Goal: Task Accomplishment & Management: Manage account settings

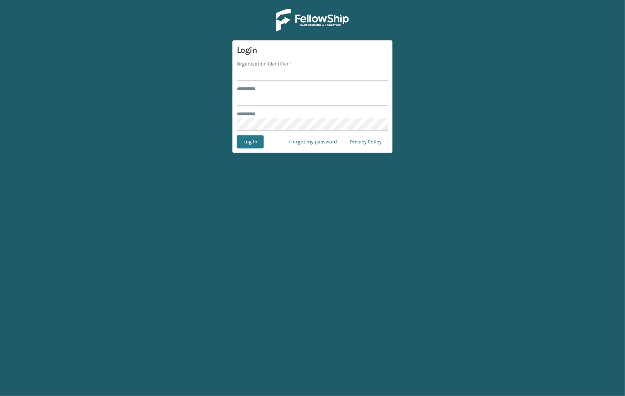
type input "*****"
click at [255, 80] on input "Organization Identifier *" at bounding box center [312, 74] width 151 height 13
type input "SleepGeekz"
click at [254, 144] on button "Log In" at bounding box center [250, 141] width 27 height 13
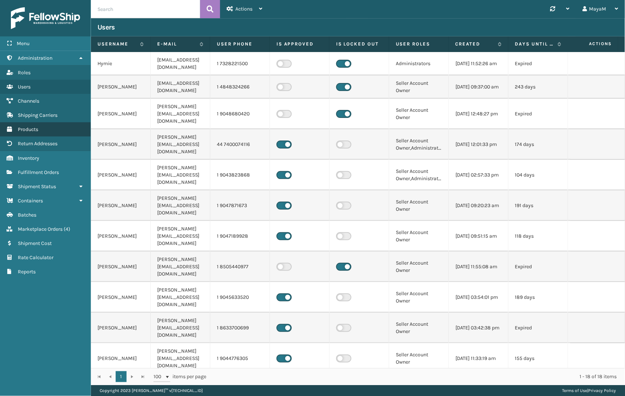
click at [36, 131] on span "Products" at bounding box center [28, 129] width 20 height 6
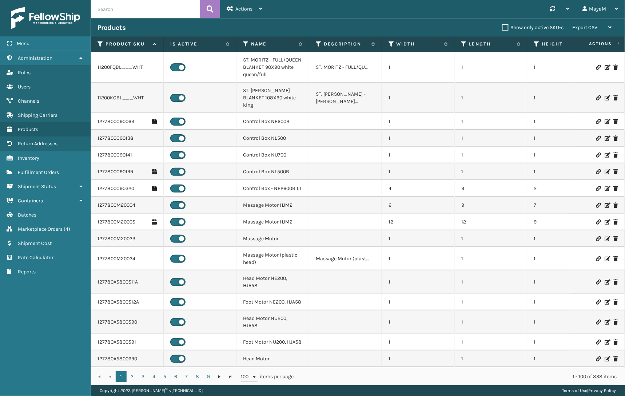
click at [131, 9] on input "text" at bounding box center [145, 9] width 109 height 18
type input "CEL12F"
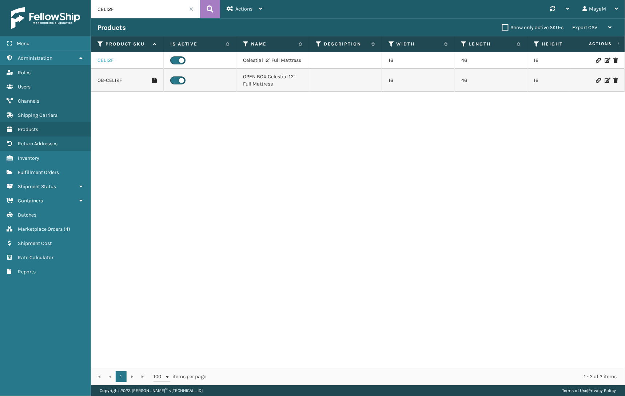
click at [101, 63] on link "CEL12F" at bounding box center [106, 60] width 16 height 7
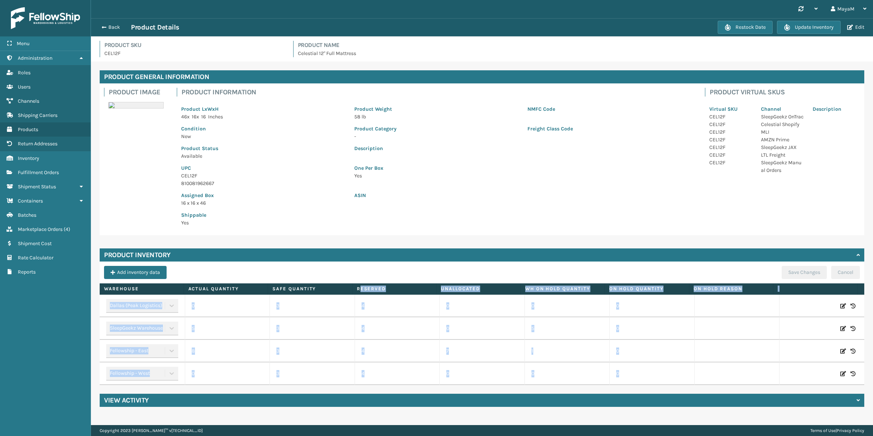
drag, startPoint x: 360, startPoint y: 290, endPoint x: 376, endPoint y: 390, distance: 101.0
click at [376, 390] on div "Product General Information Product Image Product Information Product LxWxH 46 …" at bounding box center [482, 239] width 782 height 354
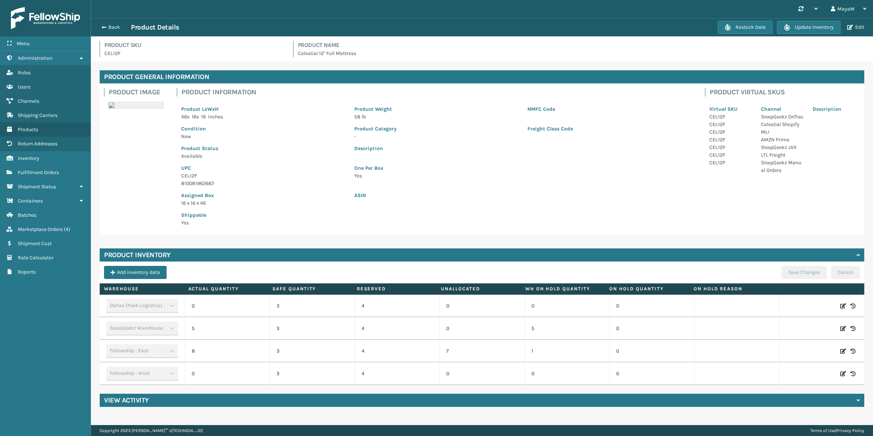
drag, startPoint x: 364, startPoint y: 374, endPoint x: 349, endPoint y: 380, distance: 16.3
click at [364, 374] on p "4" at bounding box center [398, 373] width 72 height 7
click at [539, 351] on td "1" at bounding box center [567, 351] width 85 height 23
click at [625, 31] on div "Restock Date Update Inventory Edit" at bounding box center [792, 27] width 149 height 13
click at [625, 29] on button "Edit" at bounding box center [855, 27] width 21 height 7
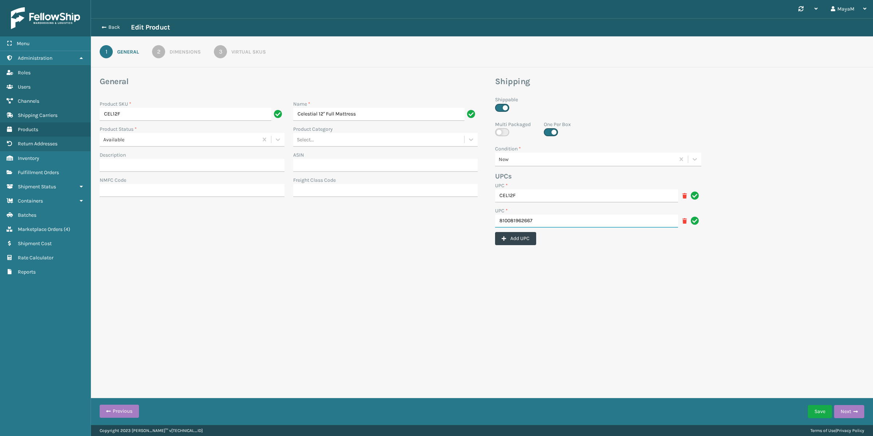
click at [558, 219] on input "810081962667" at bounding box center [586, 220] width 183 height 13
click at [625, 222] on icon at bounding box center [685, 220] width 4 height 5
click at [179, 48] on link "2 Dimensions" at bounding box center [176, 51] width 75 height 13
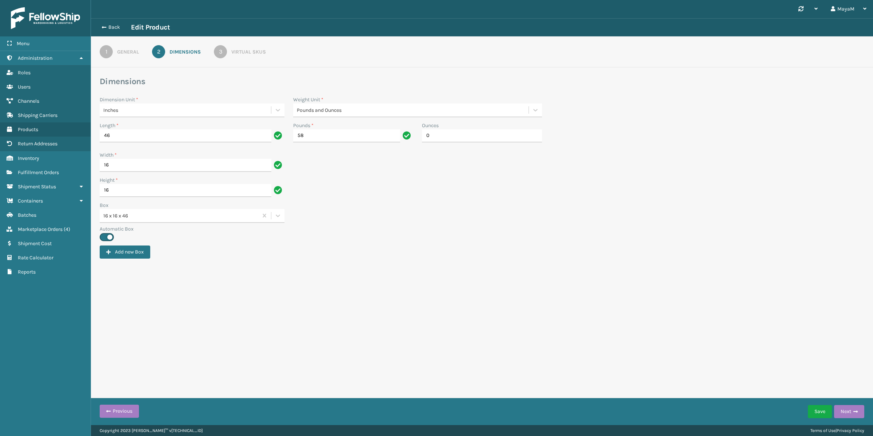
click at [225, 51] on div "3" at bounding box center [220, 51] width 13 height 13
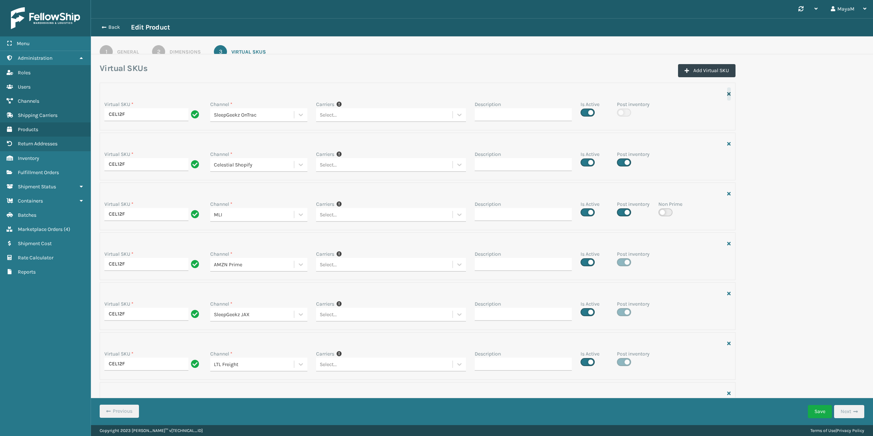
click at [625, 94] on icon "button" at bounding box center [729, 93] width 4 height 5
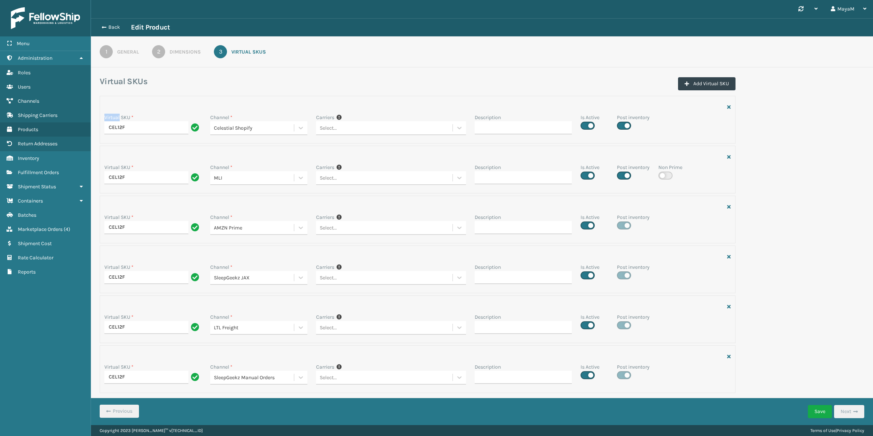
click at [625, 94] on div "Virtual SKUs Add Virtual SKU" at bounding box center [418, 86] width 636 height 20
click at [625, 104] on icon "button" at bounding box center [729, 106] width 4 height 5
click at [625, 110] on button "button" at bounding box center [729, 106] width 4 height 13
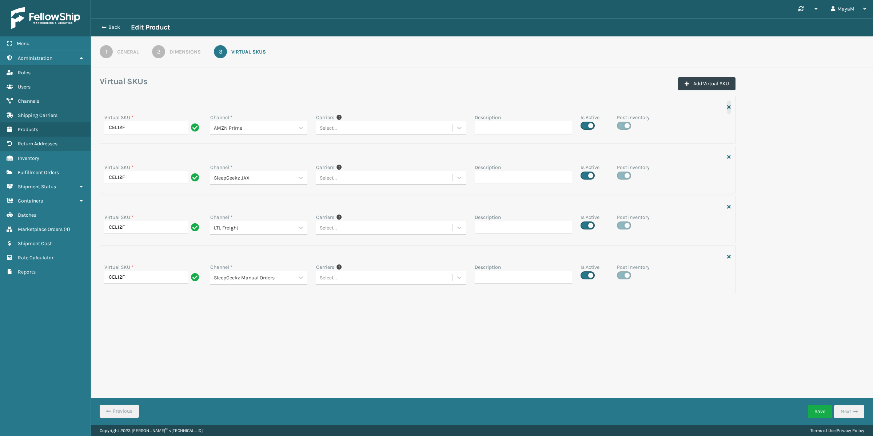
click at [625, 109] on icon "button" at bounding box center [729, 106] width 4 height 5
click at [625, 154] on icon "button" at bounding box center [729, 156] width 4 height 5
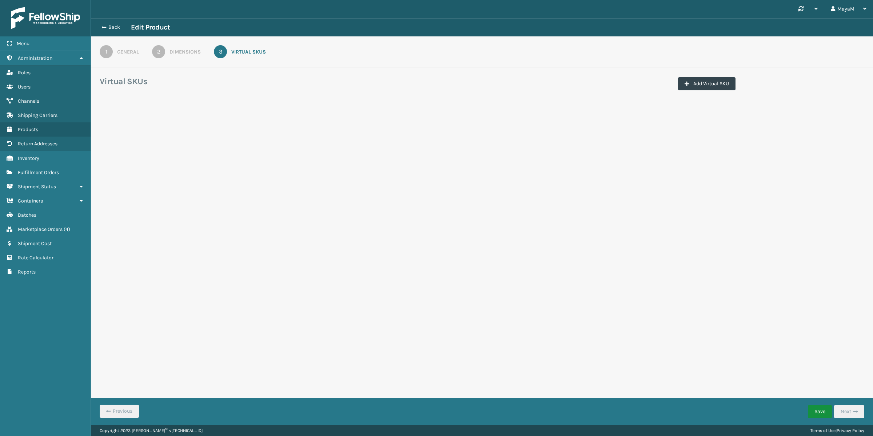
click at [625, 396] on button "Save" at bounding box center [820, 411] width 24 height 13
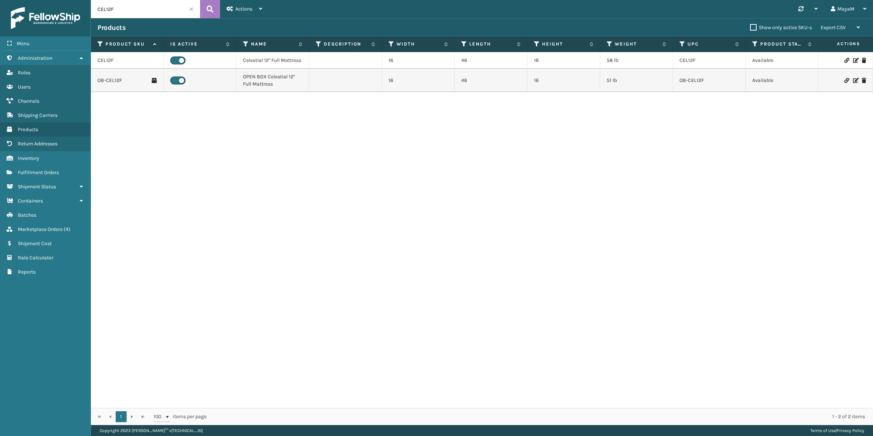
click at [181, 60] on label at bounding box center [177, 60] width 15 height 8
click at [175, 60] on input "checkbox" at bounding box center [172, 58] width 5 height 5
click at [138, 11] on input "CEL12F" at bounding box center [145, 9] width 109 height 18
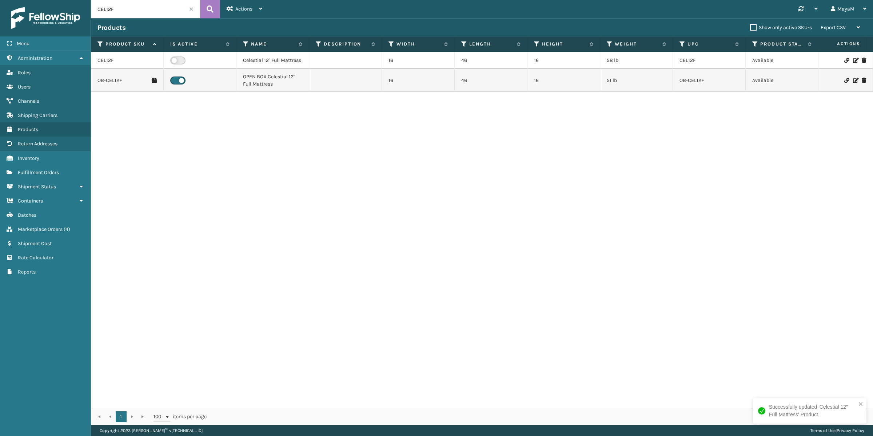
paste input "GEN-[PERSON_NAME]-12-"
type input "GEN-[PERSON_NAME]-12-F"
click at [211, 9] on icon at bounding box center [210, 9] width 7 height 11
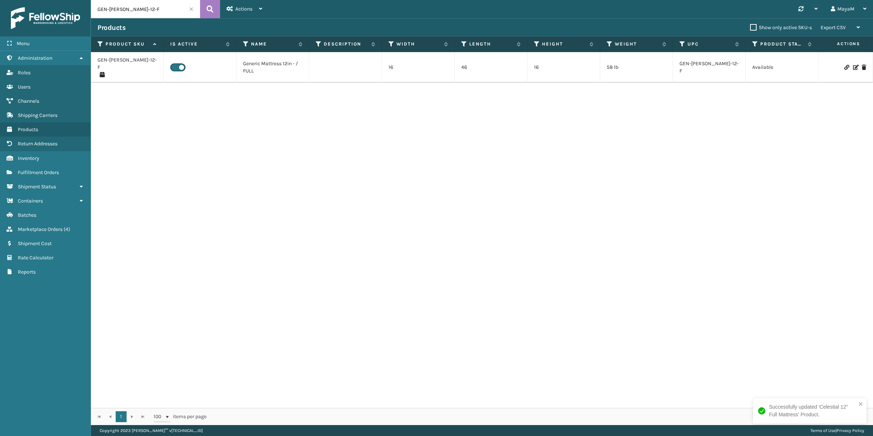
click at [625, 66] on icon at bounding box center [855, 67] width 4 height 5
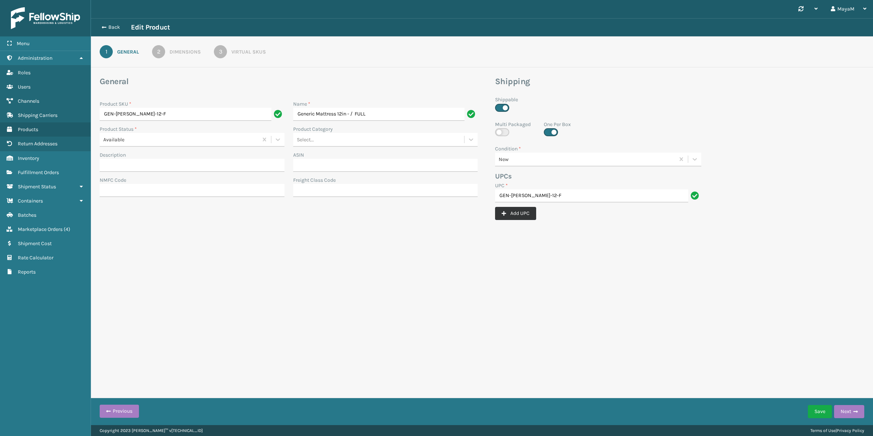
click at [512, 217] on button "Add UPC" at bounding box center [515, 213] width 41 height 13
click at [550, 226] on input "UPC *" at bounding box center [594, 220] width 198 height 13
paste input "8.10082E+11"
click at [541, 222] on input "8.10082E+11" at bounding box center [586, 220] width 183 height 13
type input "8.10082E+11"
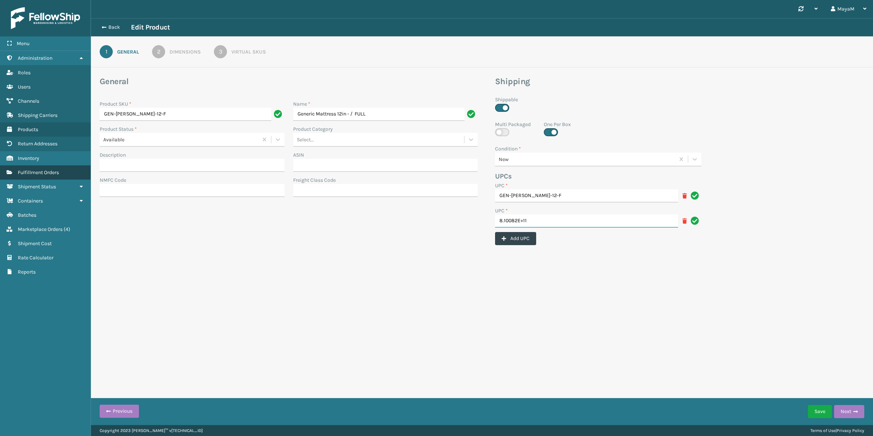
click at [592, 218] on input "8.10082E+11" at bounding box center [586, 220] width 183 height 13
paste input "text"
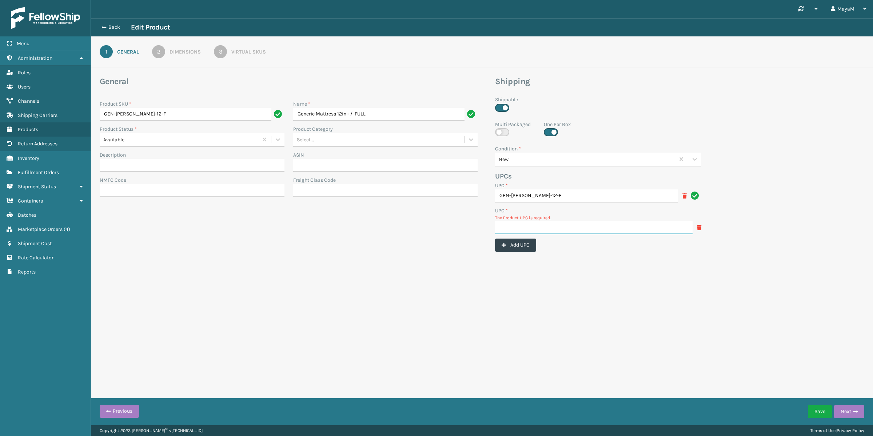
paste input "810081962667"
type input "810081962667"
click at [570, 249] on form "General Product SKU * GEN-MATT-12-F Name * Generic Mattress 12in - / FULL Produ…" at bounding box center [482, 176] width 782 height 200
click at [181, 52] on div "Dimensions" at bounding box center [185, 52] width 31 height 8
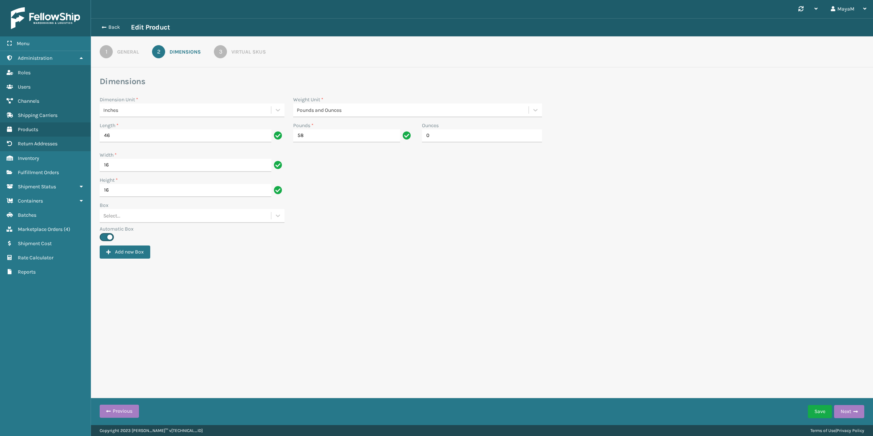
click at [252, 56] on div "Virtual SKUs" at bounding box center [248, 52] width 35 height 8
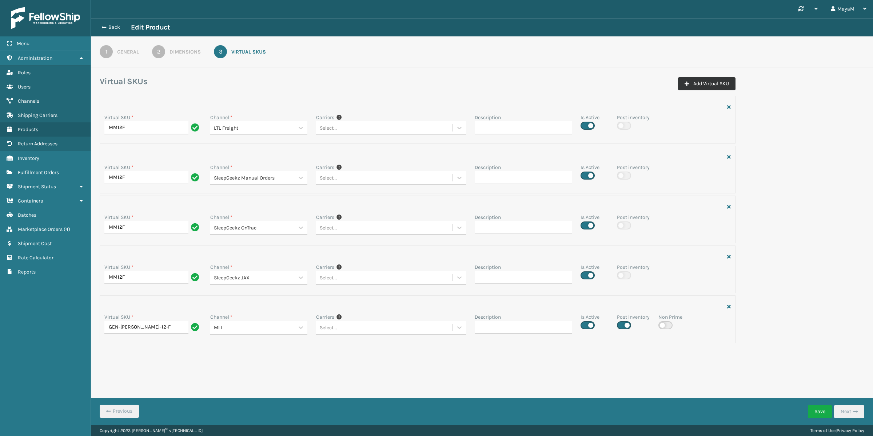
click at [625, 83] on button "Add Virtual SKU" at bounding box center [706, 83] width 57 height 13
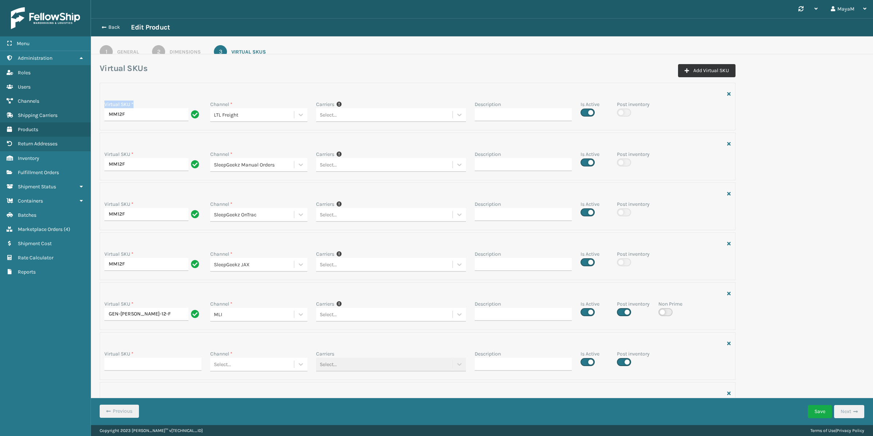
click at [625, 83] on div "Virtual SKU * MM12F Channel * LTL Freight Carriers If you can't find the desire…" at bounding box center [418, 107] width 636 height 48
click at [625, 74] on button "Add Virtual SKU" at bounding box center [706, 70] width 57 height 13
click at [625, 72] on button "Add Virtual SKU" at bounding box center [706, 70] width 57 height 13
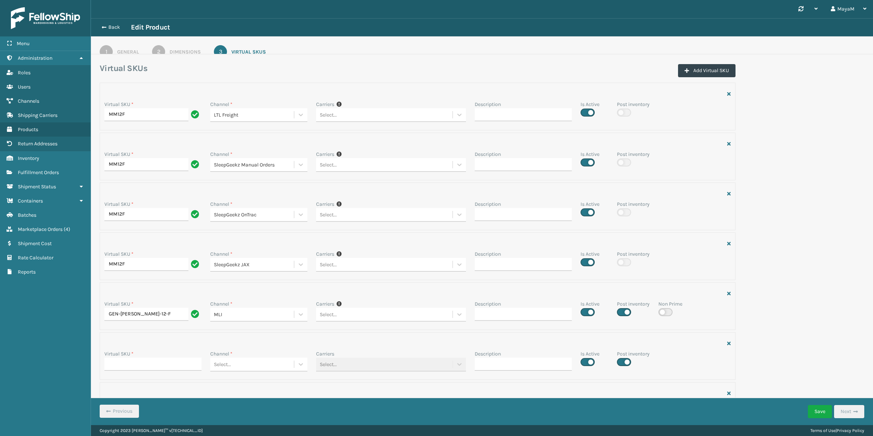
click at [139, 322] on div "Virtual SKU * GEN-MATT-12-F" at bounding box center [153, 312] width 106 height 25
click at [144, 313] on input "GEN-[PERSON_NAME]-12-F" at bounding box center [146, 314] width 84 height 13
click at [143, 317] on input "GEN-[PERSON_NAME]-12-F" at bounding box center [146, 314] width 84 height 13
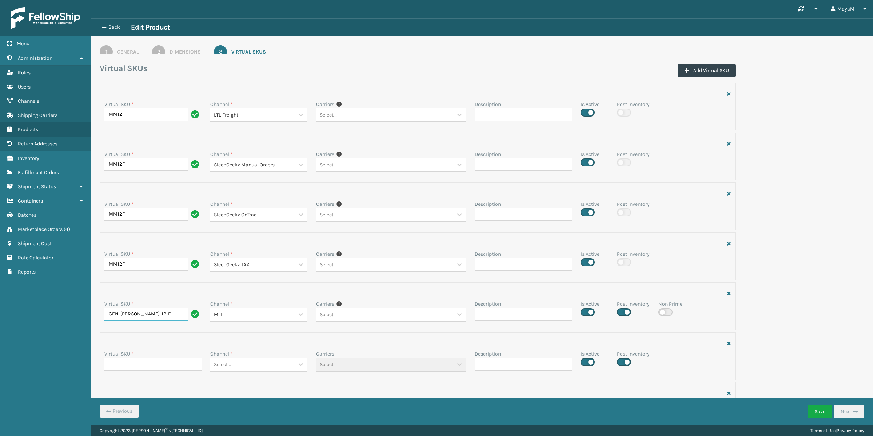
paste input "CEL12"
type input "CEL12F"
click at [147, 367] on input "Virtual SKU *" at bounding box center [152, 363] width 97 height 13
paste input "CEL12F"
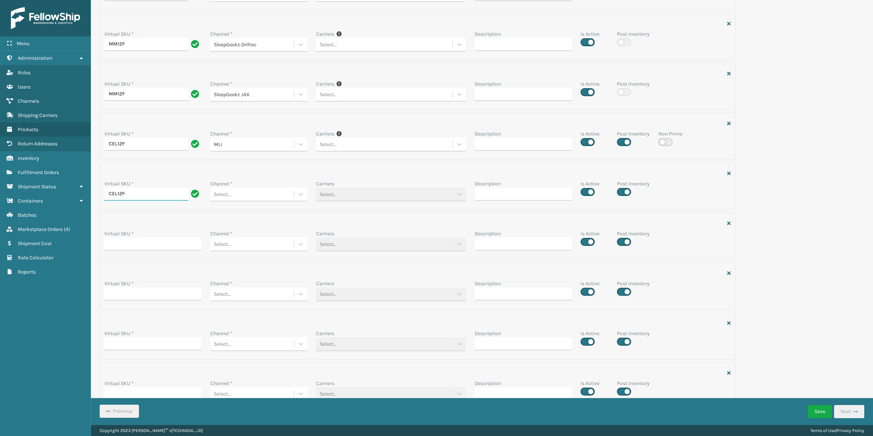
scroll to position [186, 0]
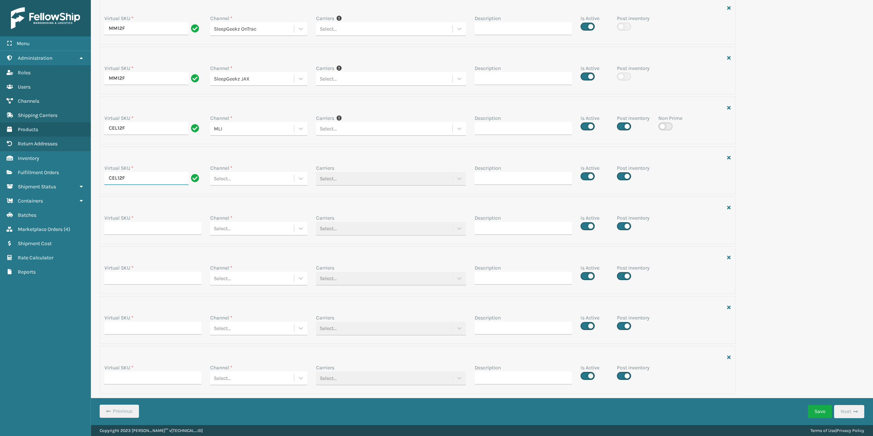
type input "CEL12F"
click at [182, 233] on input "Virtual SKU *" at bounding box center [152, 228] width 97 height 13
paste input "CEL12F"
type input "CEL12F"
drag, startPoint x: 116, startPoint y: 280, endPoint x: 116, endPoint y: 304, distance: 23.3
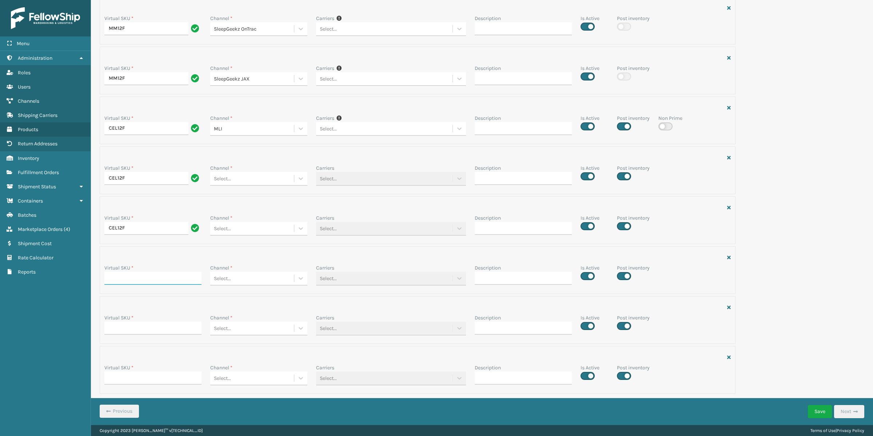
click at [117, 281] on input "Virtual SKU *" at bounding box center [152, 277] width 97 height 13
paste input "CEL12F"
type input "CEL12F"
click at [119, 328] on input "Virtual SKU *" at bounding box center [152, 327] width 97 height 13
paste input "CEL12F"
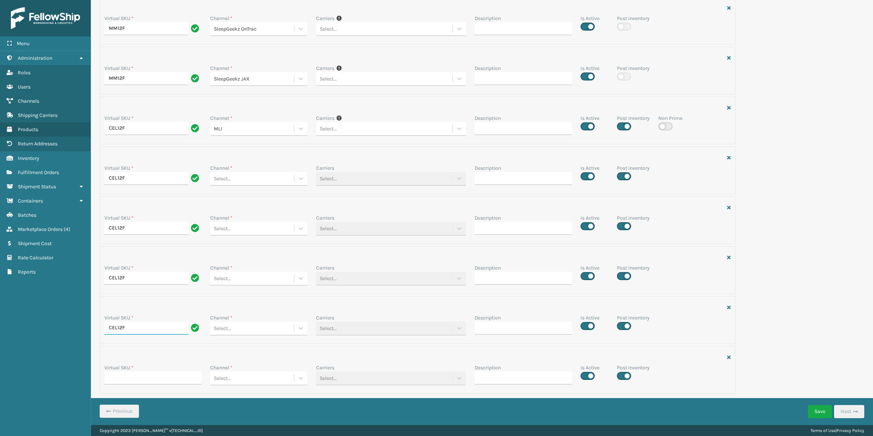
type input "CEL12F"
click at [130, 379] on input "Virtual SKU *" at bounding box center [152, 377] width 97 height 13
paste input "CEL12F"
type input "CEL12F"
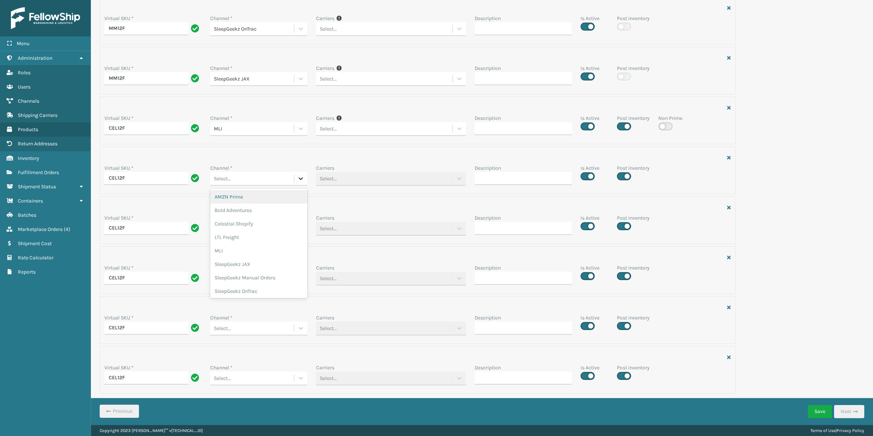
click at [301, 179] on icon at bounding box center [300, 178] width 7 height 7
click at [258, 246] on div "MLI" at bounding box center [258, 250] width 97 height 13
click at [298, 225] on icon at bounding box center [300, 228] width 7 height 7
click at [275, 289] on div "LTL Freight" at bounding box center [258, 286] width 97 height 13
click at [301, 274] on icon at bounding box center [300, 277] width 7 height 7
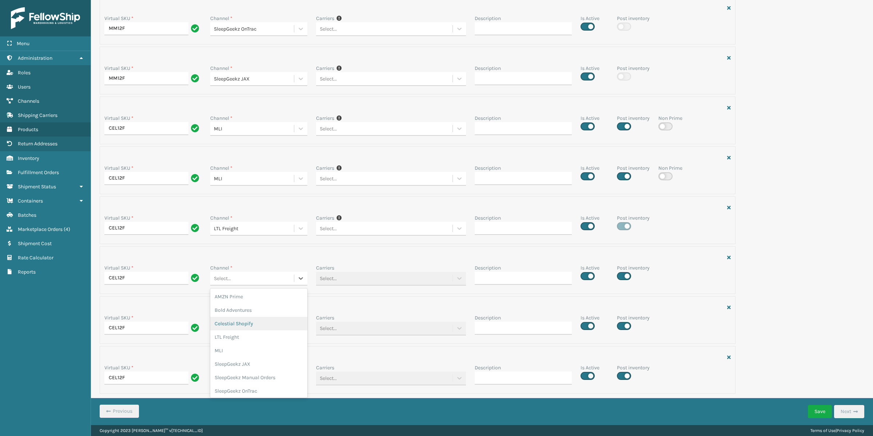
click at [286, 326] on div "Celestial Shopify" at bounding box center [258, 323] width 97 height 13
click at [300, 331] on icon at bounding box center [300, 327] width 7 height 7
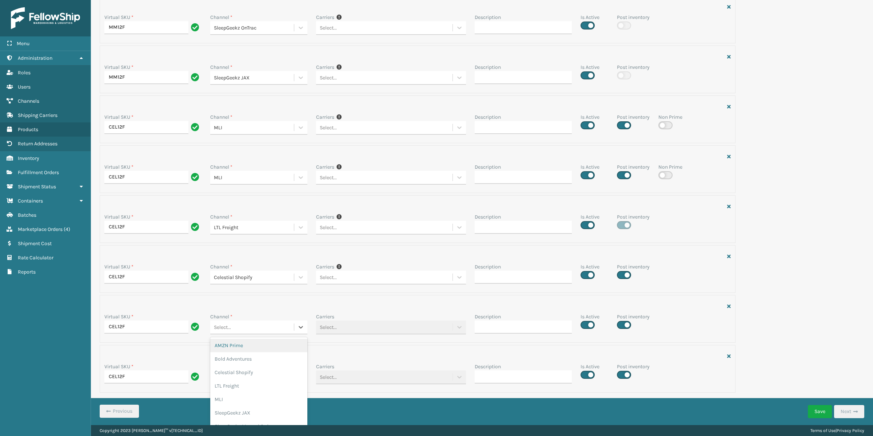
click at [241, 351] on div "AMZN Prime" at bounding box center [258, 344] width 97 height 13
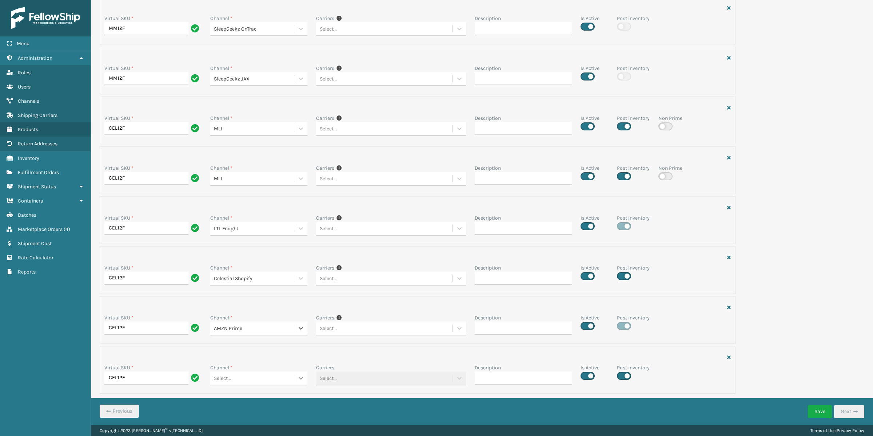
click at [297, 381] on icon at bounding box center [300, 377] width 7 height 7
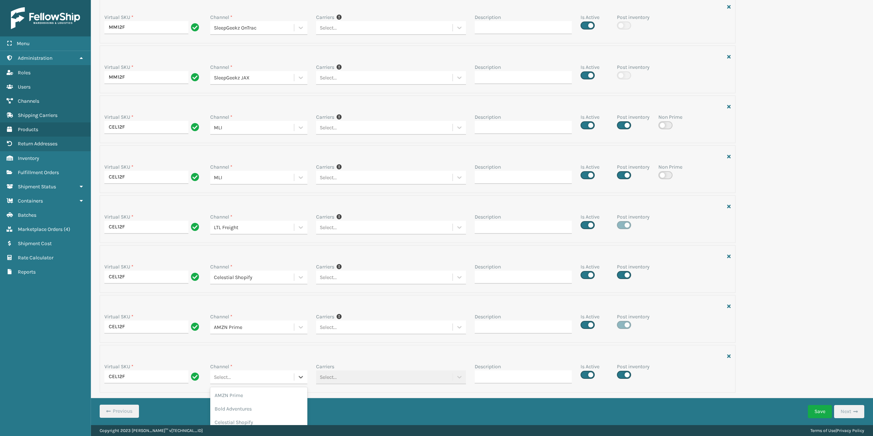
scroll to position [28, 0]
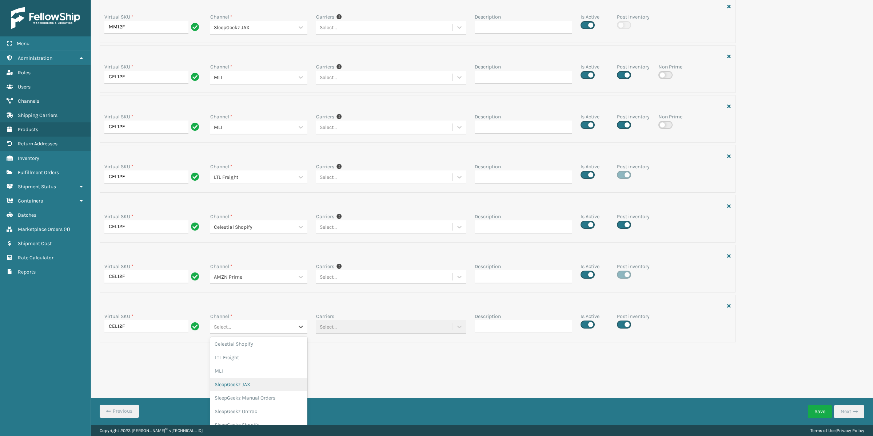
click at [249, 384] on div "SleepGeekz JAX" at bounding box center [258, 383] width 97 height 13
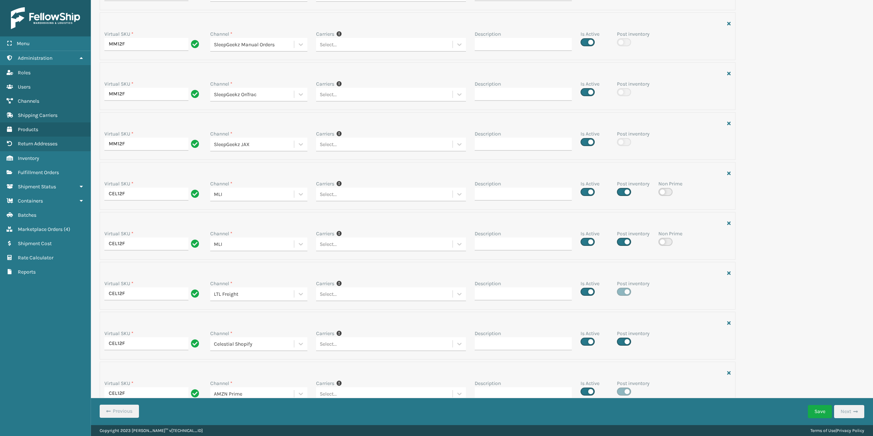
scroll to position [41, 0]
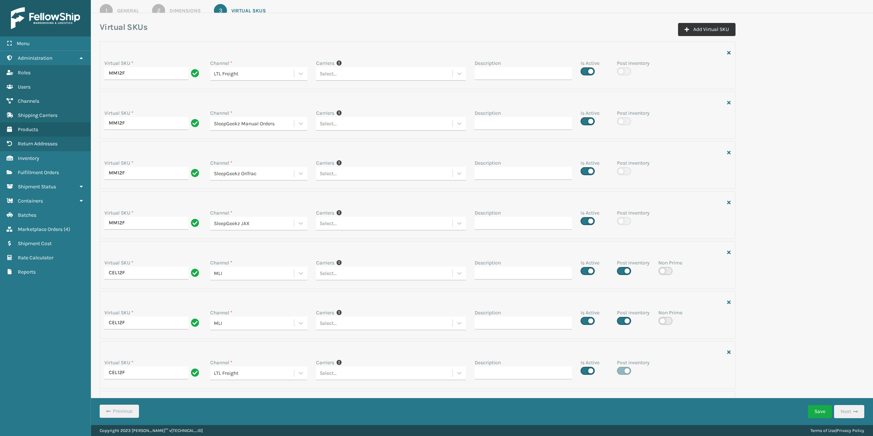
click at [625, 33] on button "Add Virtual SKU" at bounding box center [706, 29] width 57 height 13
click at [625, 27] on button "Add Virtual SKU" at bounding box center [706, 29] width 57 height 13
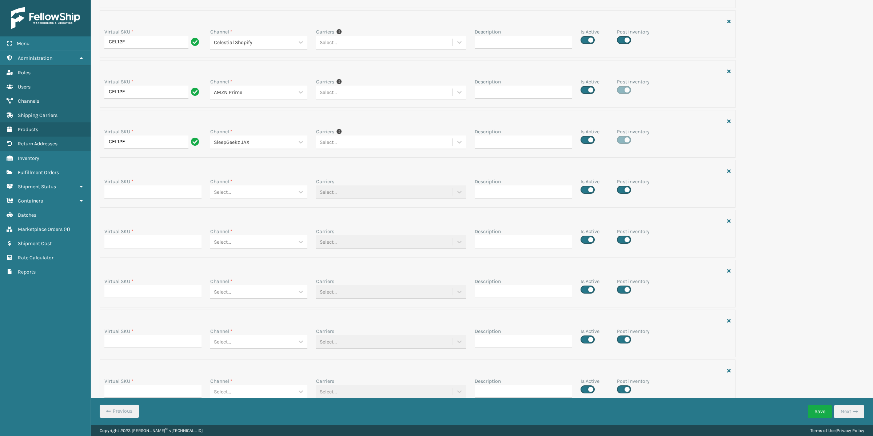
scroll to position [437, 0]
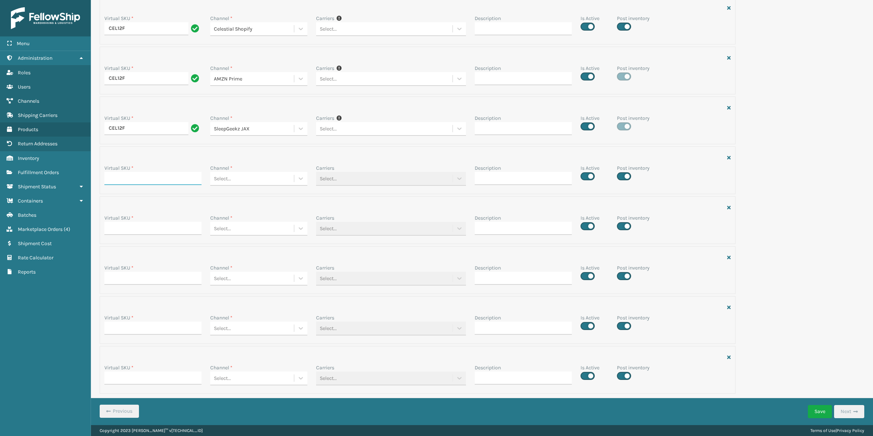
click at [192, 183] on input "Virtual SKU *" at bounding box center [152, 178] width 97 height 13
paste input "CEL12F"
type input "CEL12F"
click at [145, 224] on input "Virtual SKU *" at bounding box center [152, 228] width 97 height 13
paste input "CEL12F"
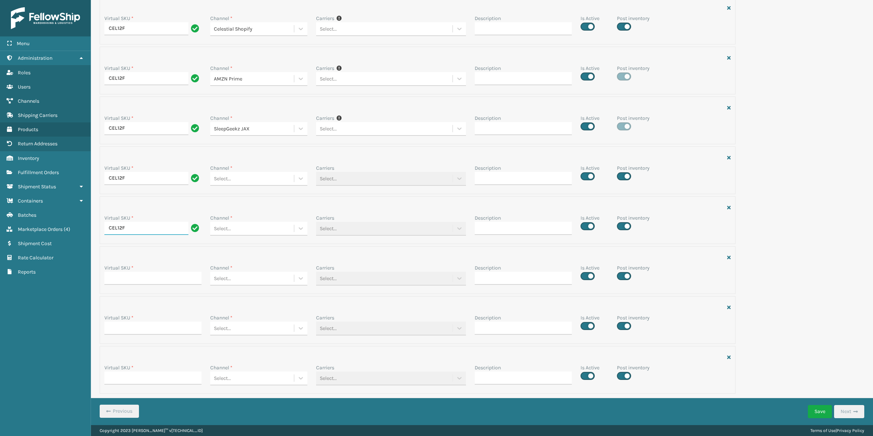
type input "CEL12F"
click at [132, 276] on input "Virtual SKU *" at bounding box center [152, 277] width 97 height 13
paste input "CEL12F"
type input "CEL12F"
click at [122, 324] on input "Virtual SKU *" at bounding box center [152, 327] width 97 height 13
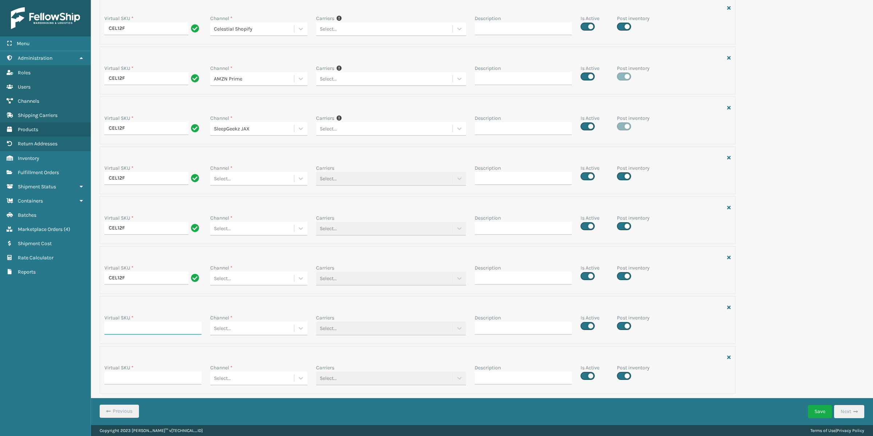
paste input "CEL12F"
type input "CEL12F"
click at [117, 371] on input "Virtual SKU *" at bounding box center [152, 377] width 97 height 13
paste input "CEL12F"
type input "CEL12F"
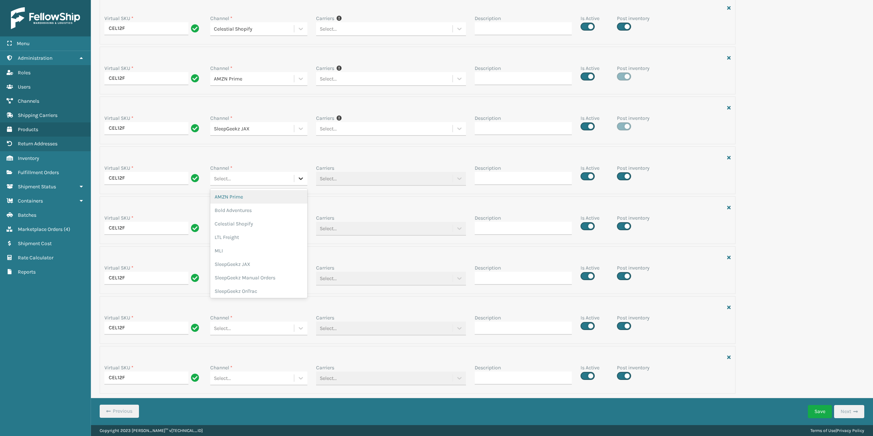
click at [298, 176] on icon at bounding box center [300, 178] width 7 height 7
click at [274, 272] on div "SleepGeekz Manual Orders" at bounding box center [258, 277] width 97 height 13
click at [302, 231] on icon at bounding box center [300, 228] width 7 height 7
click at [265, 323] on div "SleepGeekz OnTrac" at bounding box center [258, 321] width 97 height 13
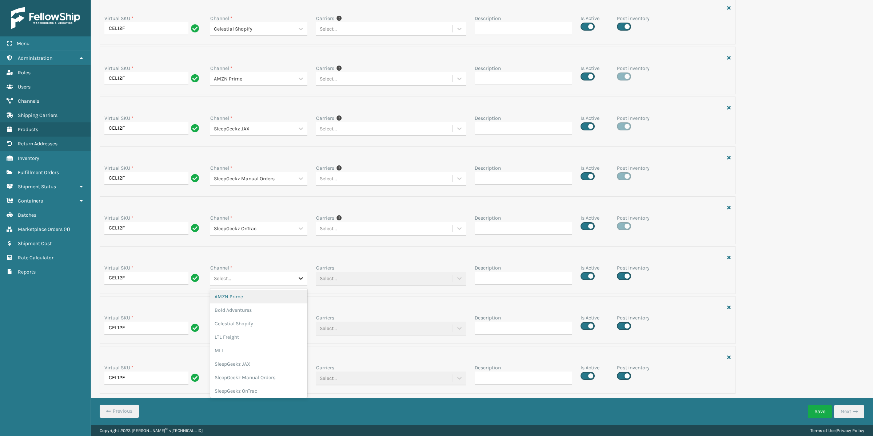
click at [299, 278] on icon at bounding box center [301, 278] width 4 height 3
click at [252, 373] on div "SleepGeekz Shopify" at bounding box center [258, 375] width 97 height 13
click at [304, 329] on div at bounding box center [300, 327] width 13 height 13
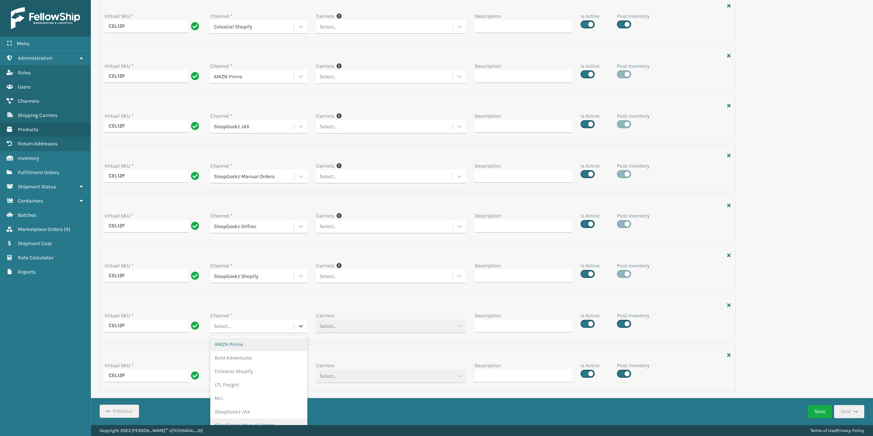
scroll to position [42, 0]
click at [255, 396] on div "SleepGeekz- Sven & Sons Shopify" at bounding box center [258, 422] width 97 height 13
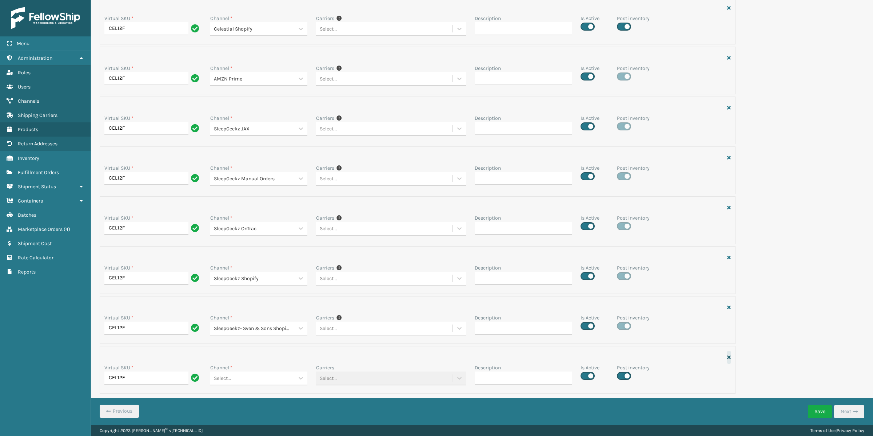
click at [625, 358] on icon "button" at bounding box center [729, 356] width 4 height 5
click at [625, 396] on button "Save" at bounding box center [820, 411] width 24 height 13
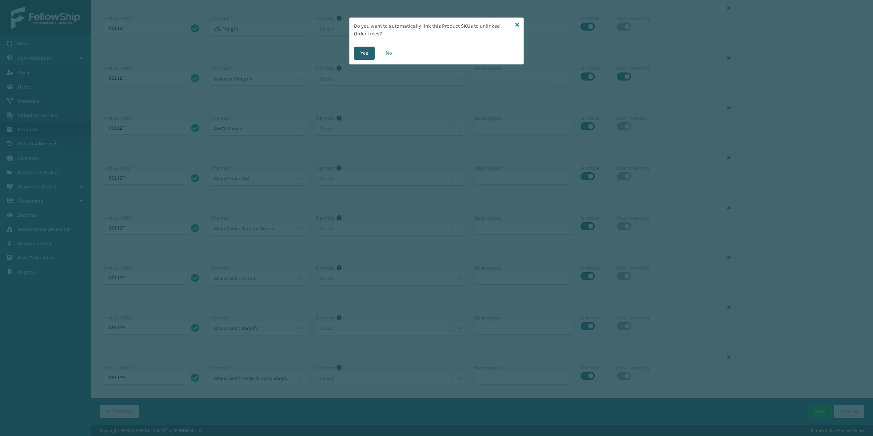
click at [368, 56] on button "Yes" at bounding box center [364, 53] width 21 height 13
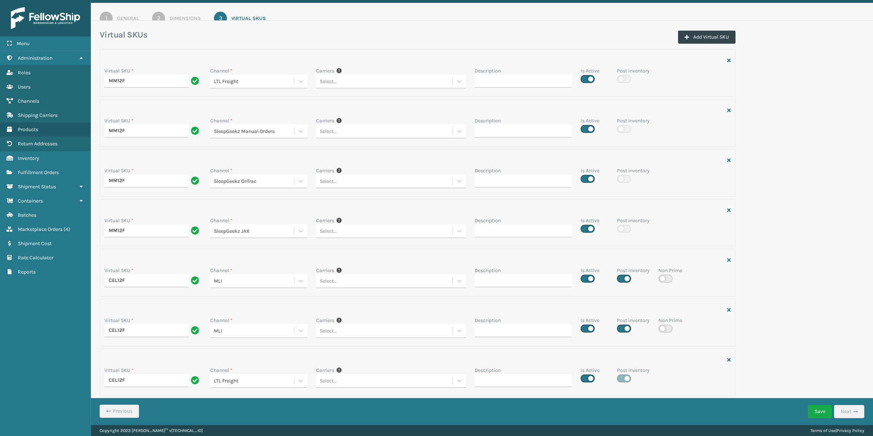
scroll to position [0, 0]
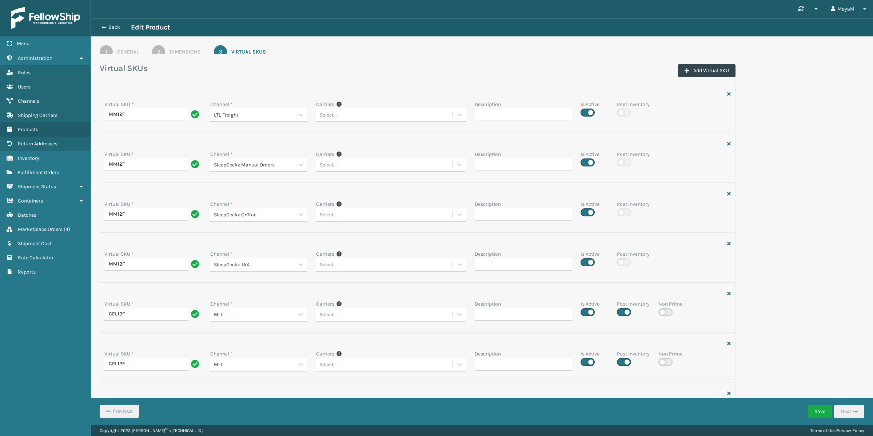
click at [123, 51] on div "General" at bounding box center [128, 52] width 22 height 8
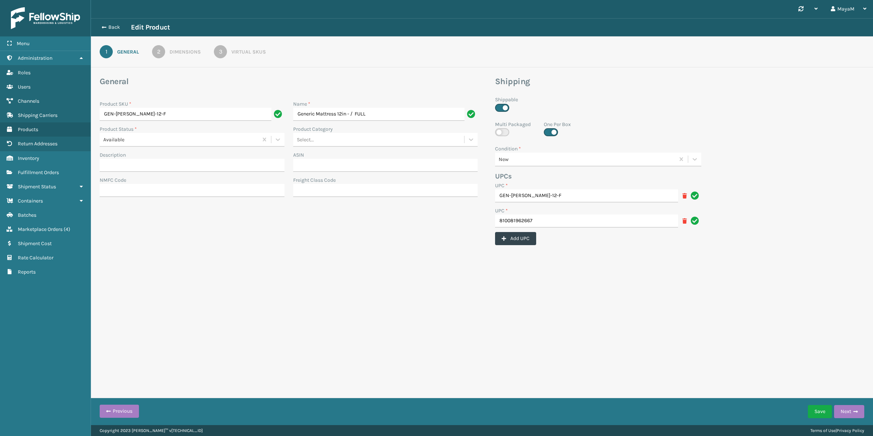
click at [625, 219] on icon at bounding box center [685, 220] width 4 height 5
click at [625, 396] on button "Save" at bounding box center [820, 411] width 24 height 13
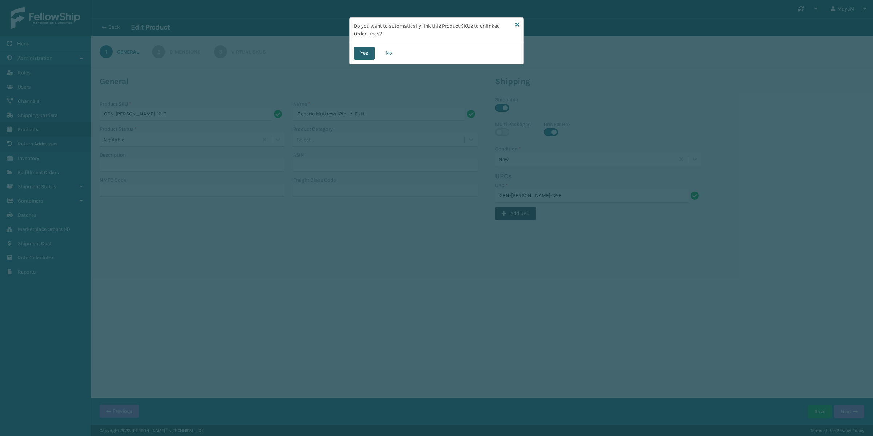
click at [365, 54] on button "Yes" at bounding box center [364, 53] width 21 height 13
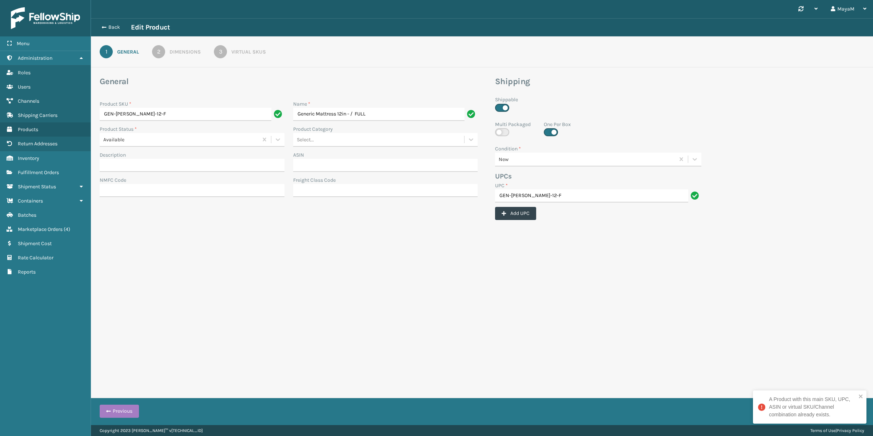
click at [241, 53] on div "Virtual SKUs" at bounding box center [248, 52] width 35 height 8
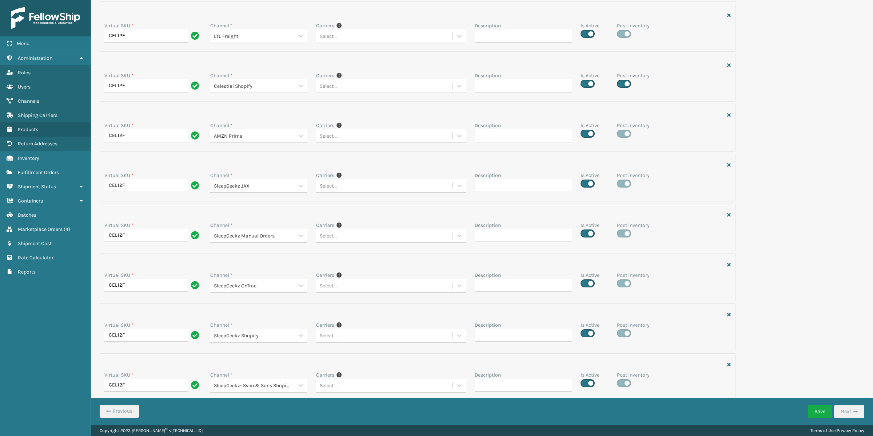
scroll to position [387, 0]
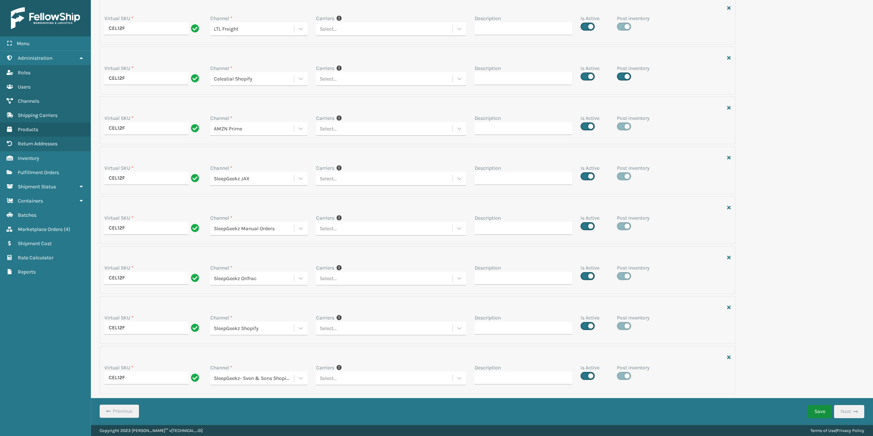
click at [625, 396] on button "Save" at bounding box center [820, 411] width 24 height 13
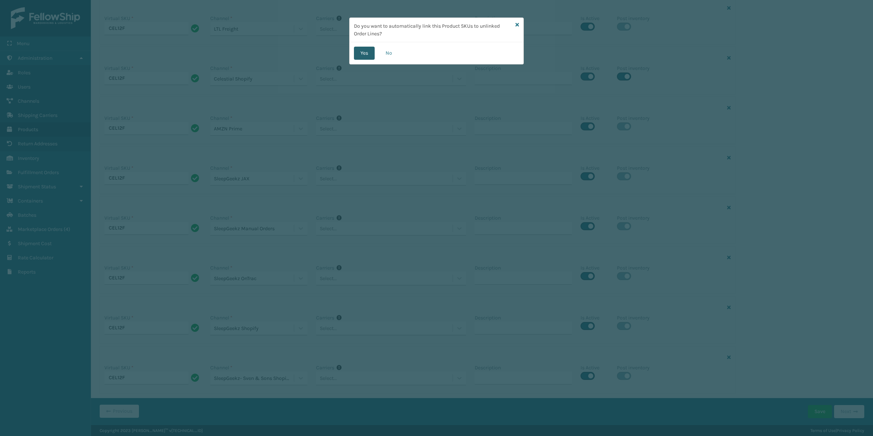
click at [369, 53] on button "Yes" at bounding box center [364, 53] width 21 height 13
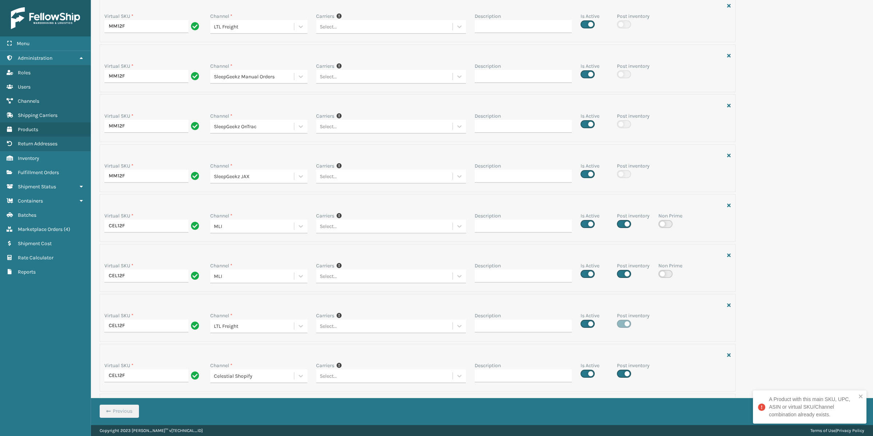
scroll to position [0, 0]
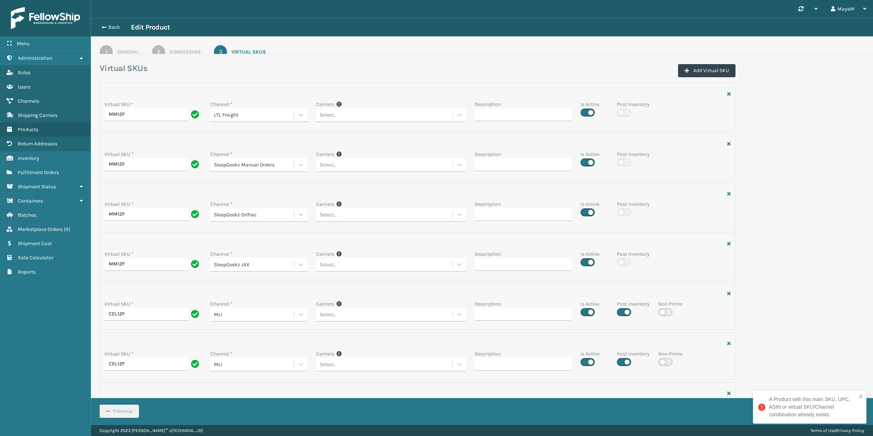
click at [117, 46] on link "1 General" at bounding box center [120, 51] width 66 height 13
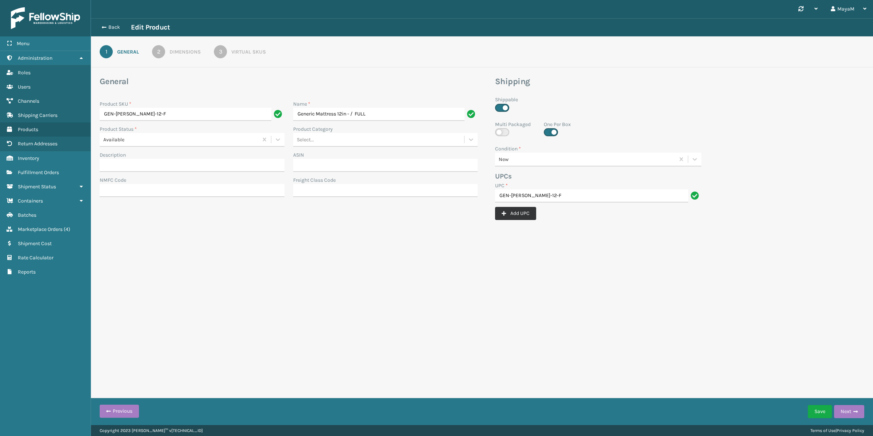
click at [517, 214] on button "Add UPC" at bounding box center [515, 213] width 41 height 13
click at [529, 223] on input "UPC *" at bounding box center [594, 220] width 198 height 13
paste input "CEL12F"
type input "CEL12F"
click at [625, 219] on div "CEL12F" at bounding box center [598, 220] width 206 height 13
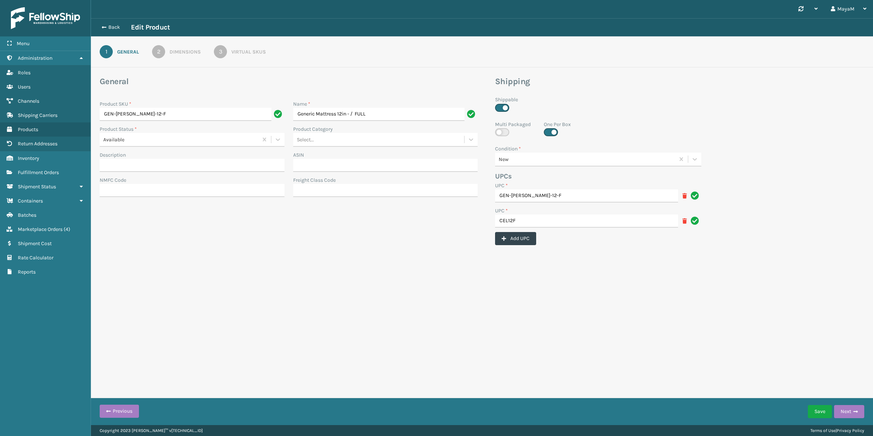
click at [625, 221] on icon at bounding box center [685, 220] width 4 height 5
click at [524, 208] on button "Add UPC" at bounding box center [515, 213] width 41 height 13
click at [568, 222] on input "UPC *" at bounding box center [594, 220] width 198 height 13
paste input "810081962667"
type input "810081962667"
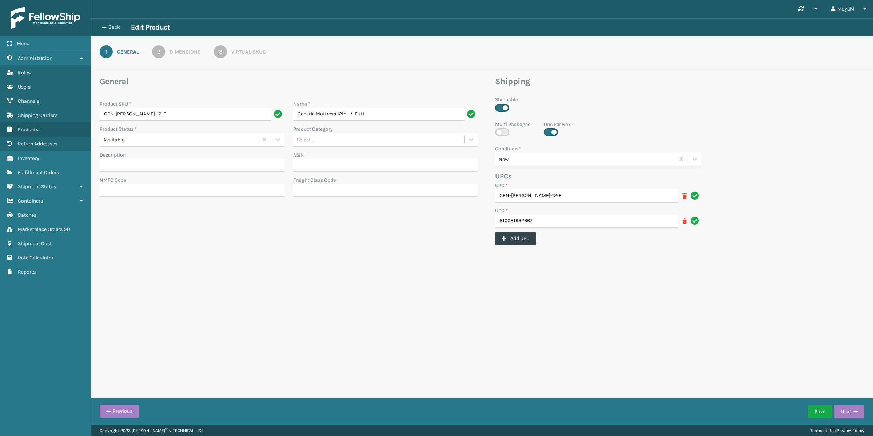
click at [625, 287] on div "Synchronise all channels MayaM Log Out Back Edit Product 1 General 2 Dimensions…" at bounding box center [482, 212] width 782 height 425
click at [625, 396] on button "Save" at bounding box center [820, 411] width 24 height 13
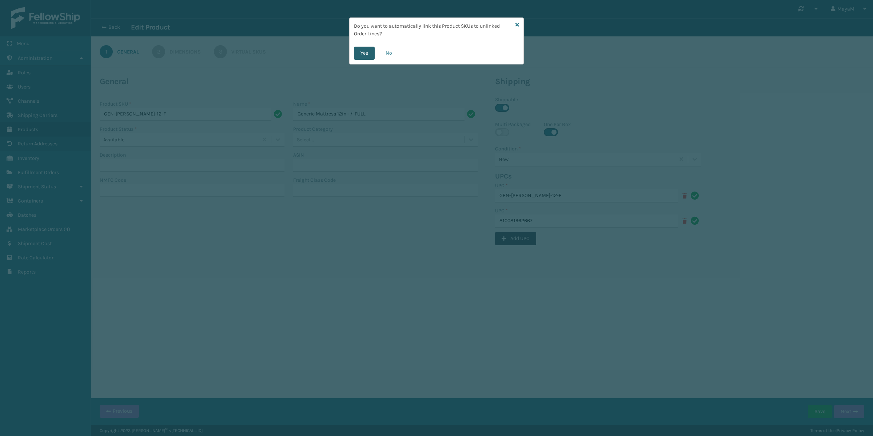
click at [368, 56] on button "Yes" at bounding box center [364, 53] width 21 height 13
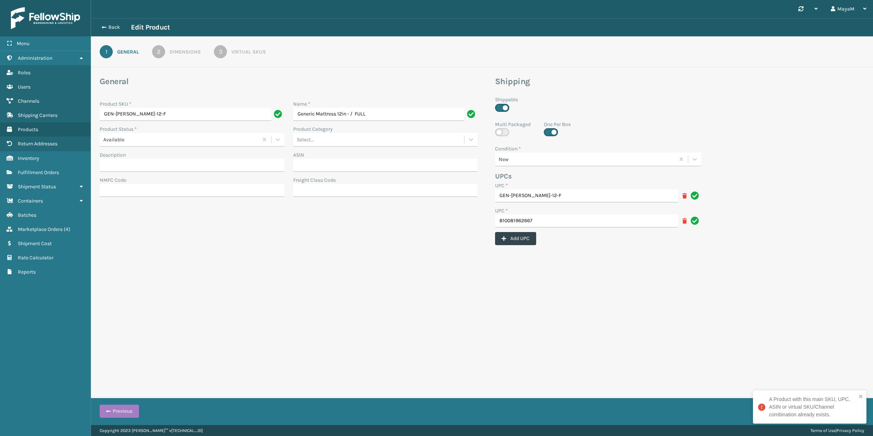
click at [226, 53] on div "3" at bounding box center [220, 51] width 13 height 13
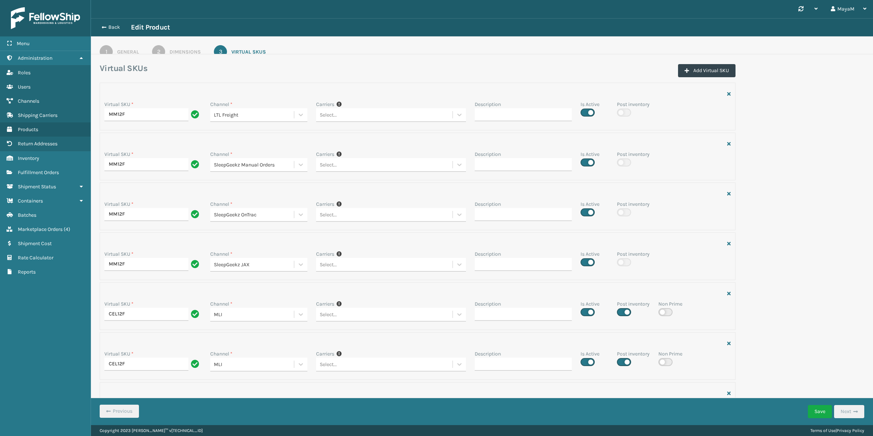
click at [625, 294] on div at bounding box center [417, 293] width 635 height 13
click at [625, 295] on icon "button" at bounding box center [729, 293] width 4 height 5
click at [625, 396] on button "Save" at bounding box center [820, 411] width 24 height 13
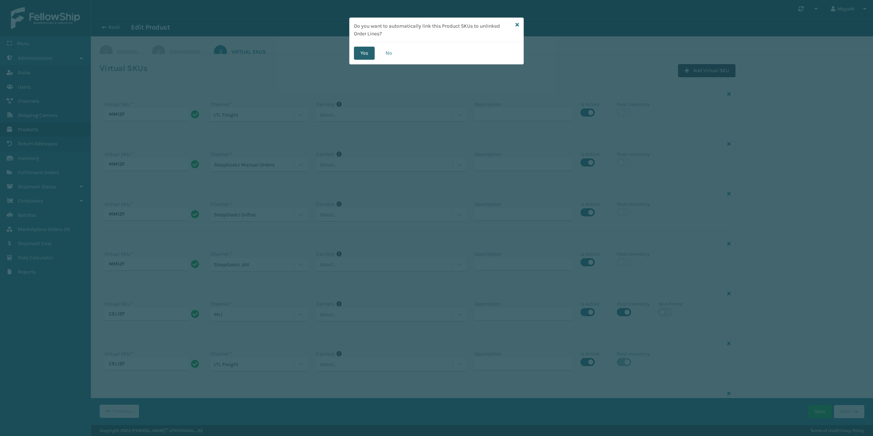
click at [359, 52] on button "Yes" at bounding box center [364, 53] width 21 height 13
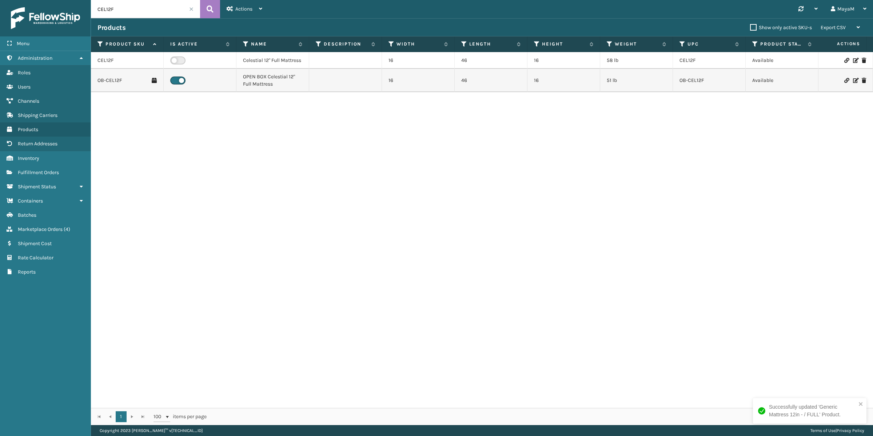
click at [142, 11] on input "CEL12F" at bounding box center [145, 9] width 109 height 18
click at [134, 12] on input "CEL12F" at bounding box center [145, 9] width 109 height 18
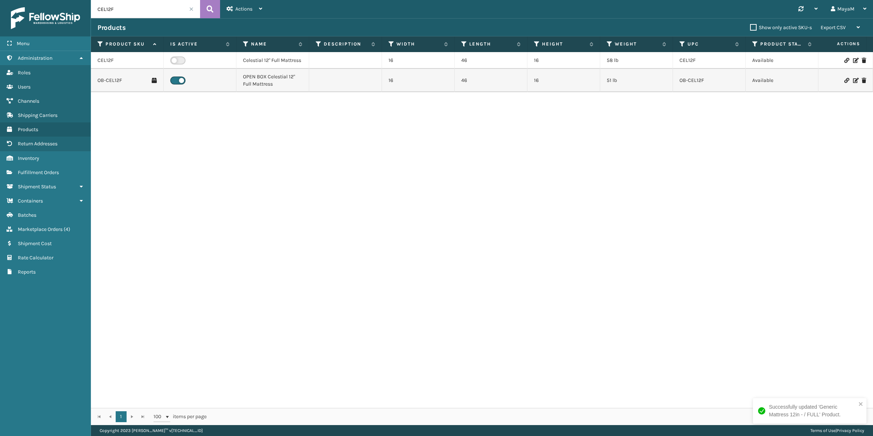
paste input "GEN-[PERSON_NAME]-12-"
type input "GEN-[PERSON_NAME]-12-F"
click at [213, 7] on icon at bounding box center [210, 9] width 7 height 11
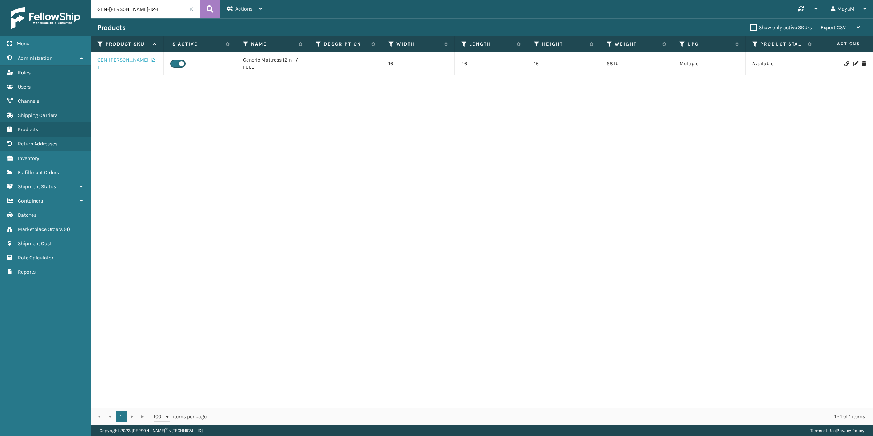
click at [127, 67] on link "GEN-[PERSON_NAME]-12-F" at bounding box center [127, 63] width 59 height 15
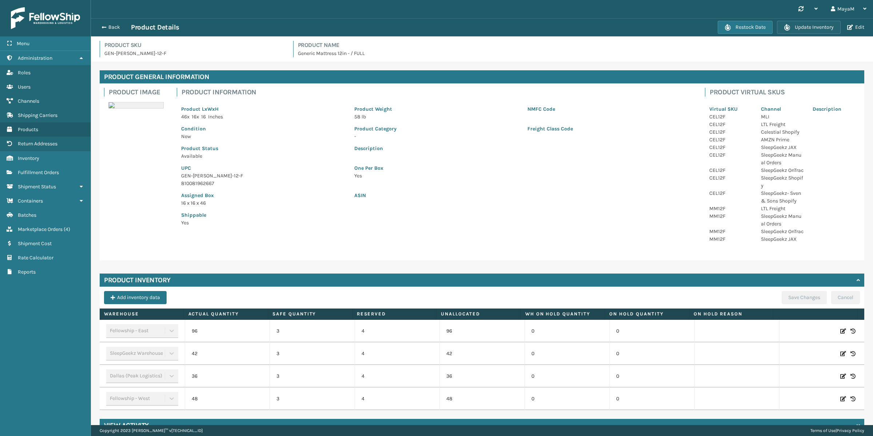
click at [625, 23] on button "Update Inventory" at bounding box center [809, 27] width 64 height 13
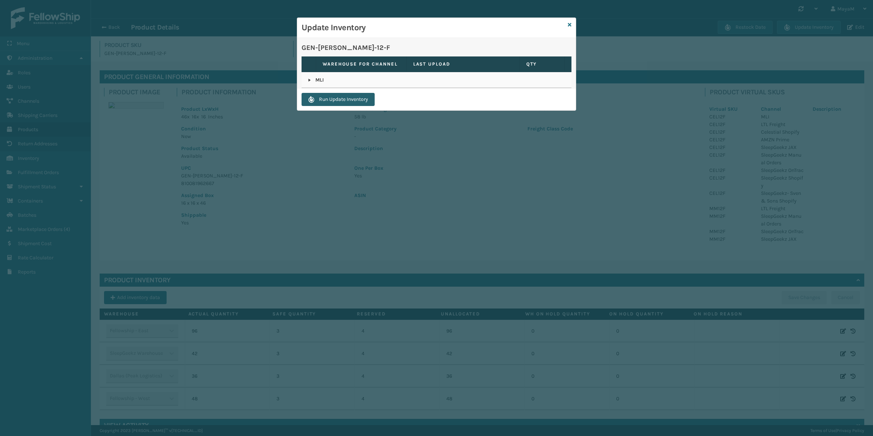
click at [356, 101] on button "Run Update Inventory" at bounding box center [338, 99] width 73 height 13
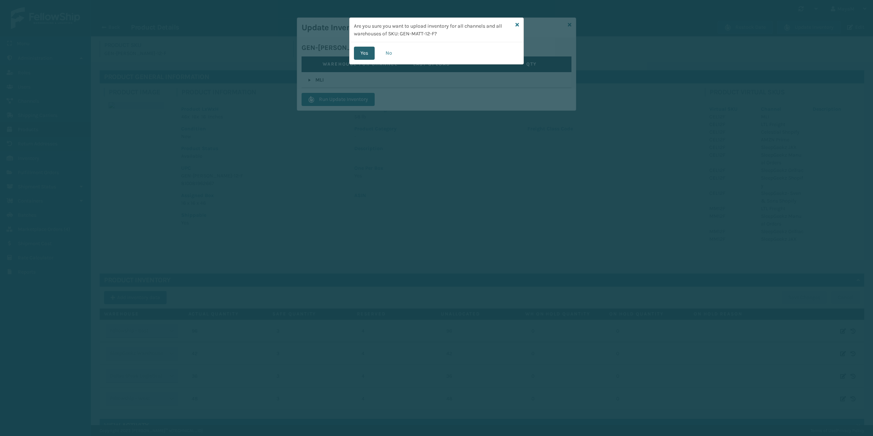
click at [365, 51] on button "Yes" at bounding box center [364, 53] width 21 height 13
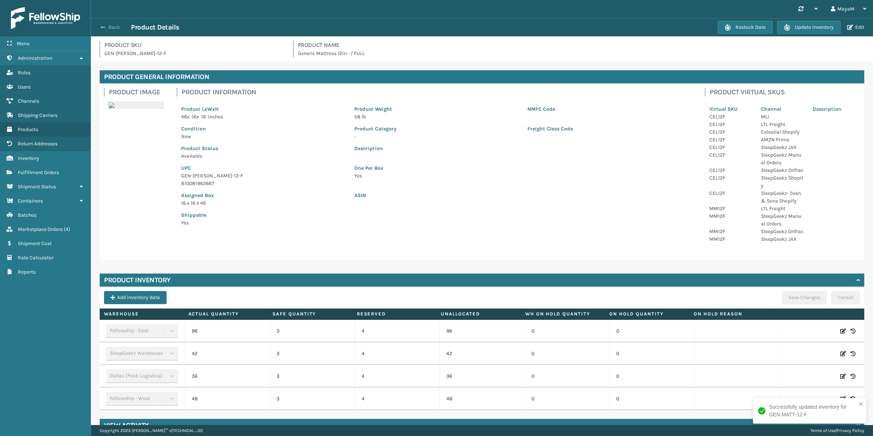
click at [106, 24] on button "Back" at bounding box center [114, 27] width 33 height 7
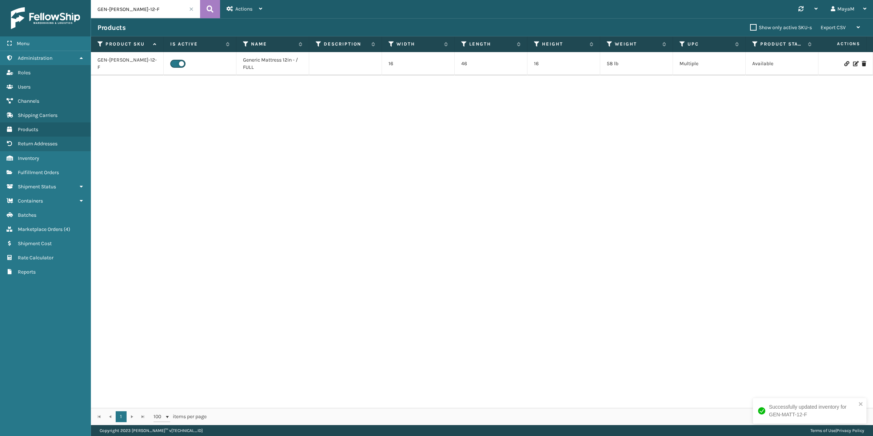
click at [148, 9] on input "GEN-[PERSON_NAME]-12-F" at bounding box center [145, 9] width 109 height 18
paste input "CELABAF-12IN"
type input "CELABAF-12IN"
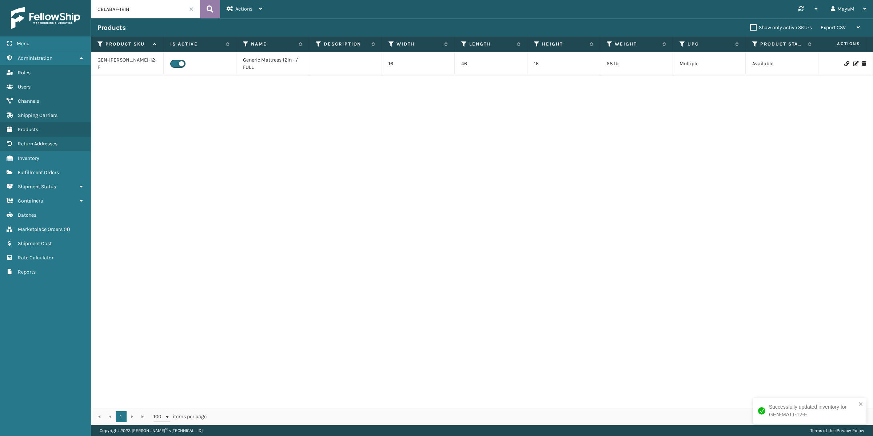
click at [213, 6] on icon at bounding box center [210, 9] width 7 height 11
click at [124, 58] on link "CELABAF-12IN" at bounding box center [114, 60] width 32 height 7
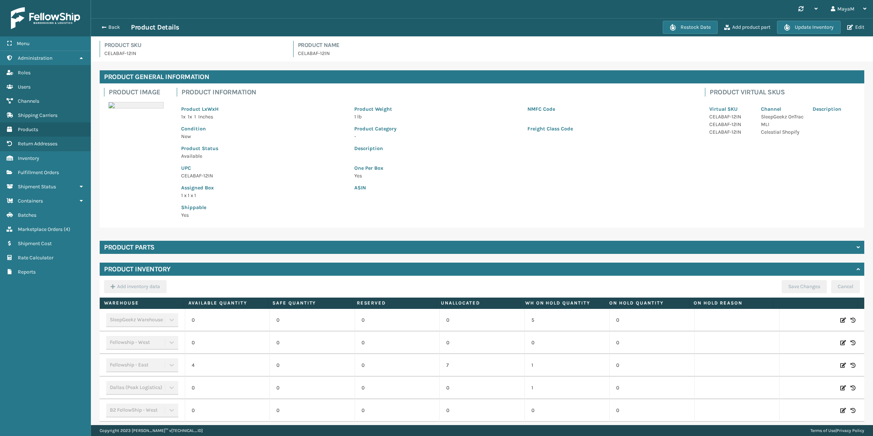
click at [322, 248] on div "Product parts" at bounding box center [482, 247] width 765 height 13
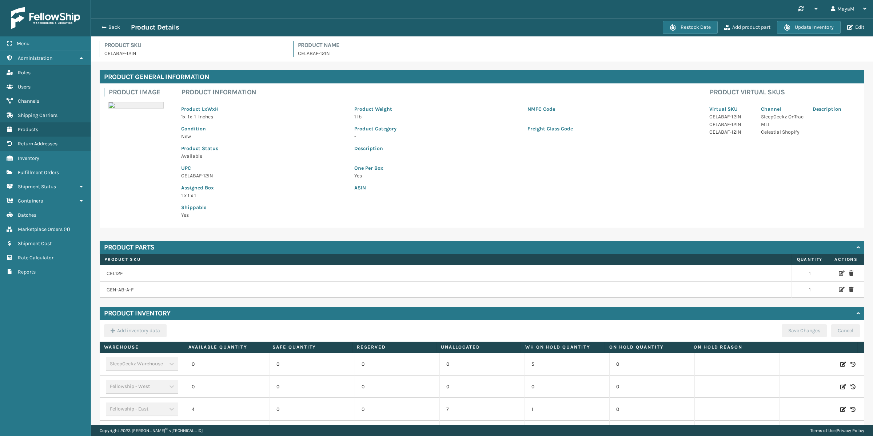
click at [625, 273] on icon at bounding box center [851, 272] width 4 height 5
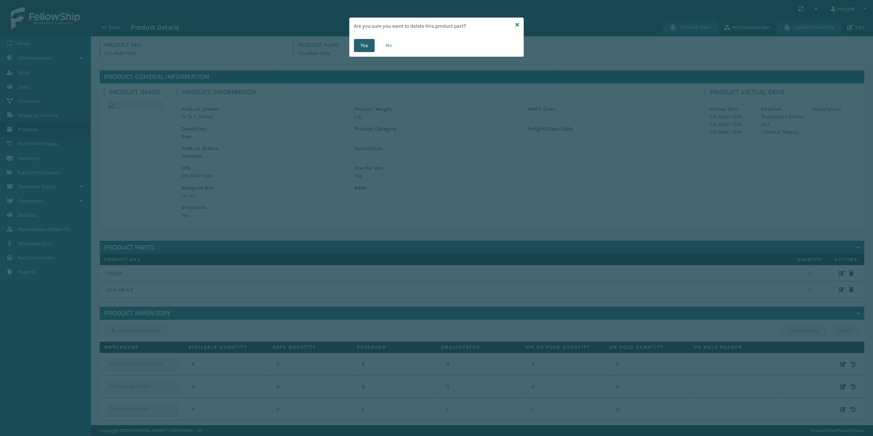
click at [360, 47] on button "Yes" at bounding box center [364, 45] width 21 height 13
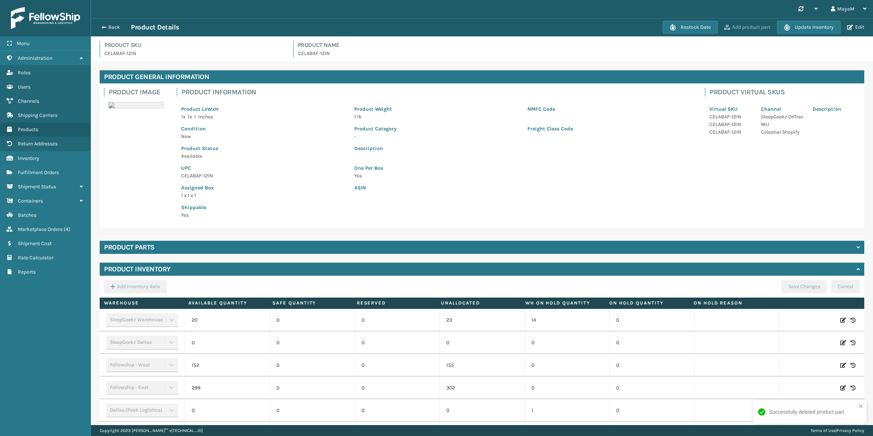
click at [625, 26] on button "Add product part" at bounding box center [747, 27] width 51 height 7
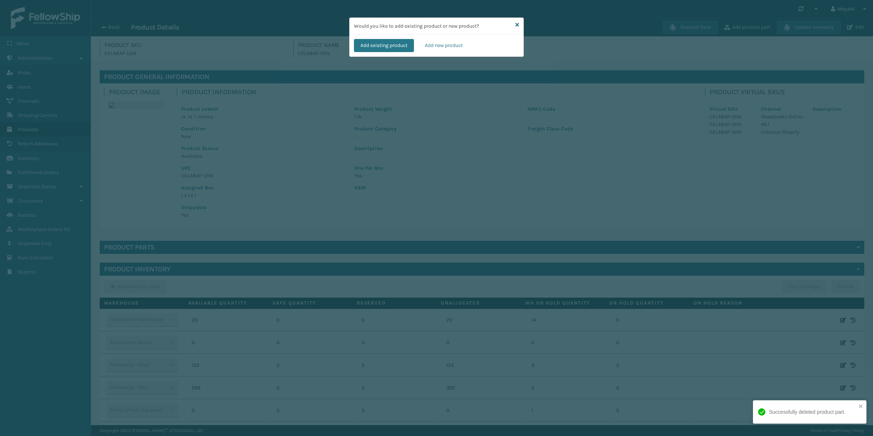
click at [392, 37] on div "Add existing product Add new product" at bounding box center [437, 46] width 174 height 22
click at [391, 41] on button "Add existing product" at bounding box center [384, 45] width 60 height 13
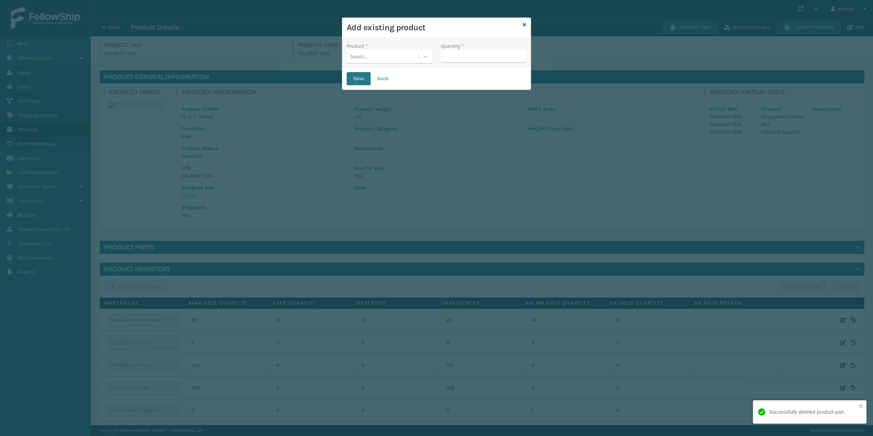
click at [383, 59] on div "Select..." at bounding box center [383, 57] width 72 height 12
type input "gen-matt-12"
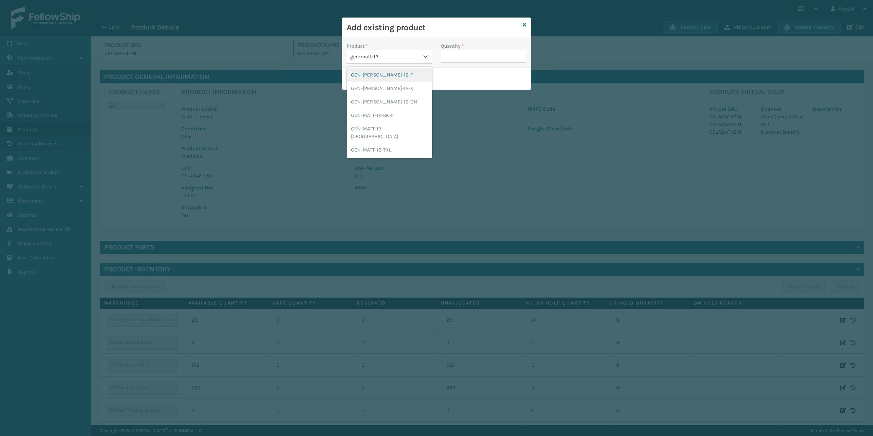
click at [385, 72] on div "GEN-[PERSON_NAME]-12-F" at bounding box center [390, 74] width 86 height 13
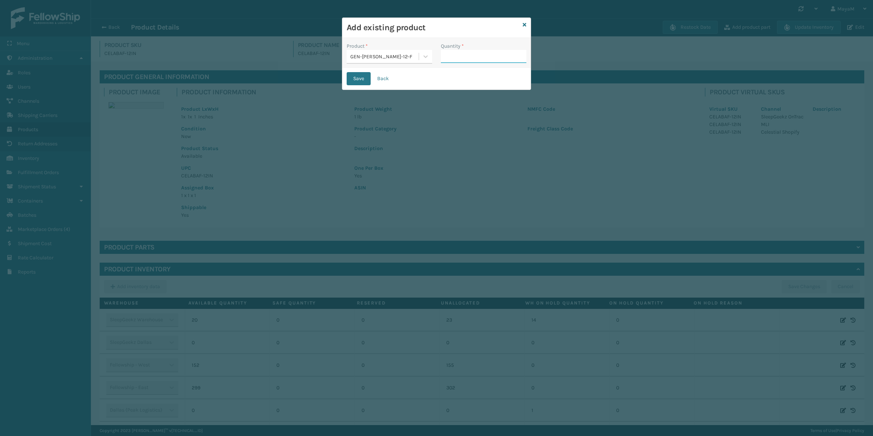
click at [472, 57] on input "Quantity *" at bounding box center [484, 56] width 86 height 13
type input "1"
click at [405, 78] on div "Save Back" at bounding box center [436, 79] width 189 height 22
click at [363, 80] on button "Save" at bounding box center [359, 78] width 24 height 13
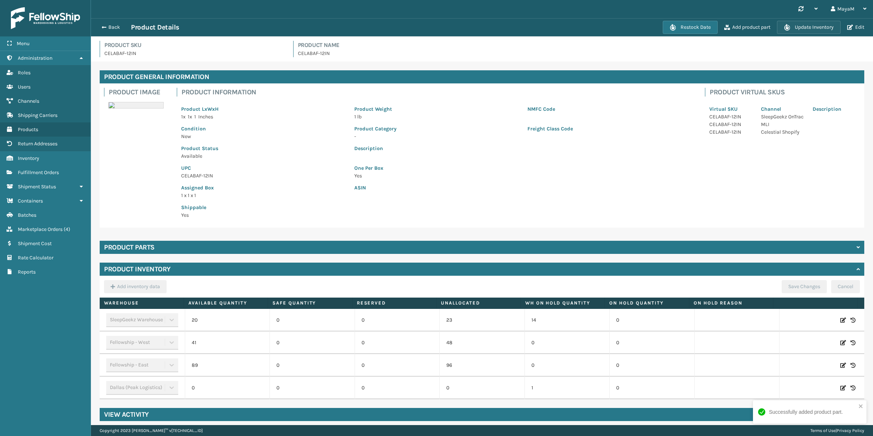
click at [625, 21] on button "Update Inventory" at bounding box center [809, 27] width 64 height 13
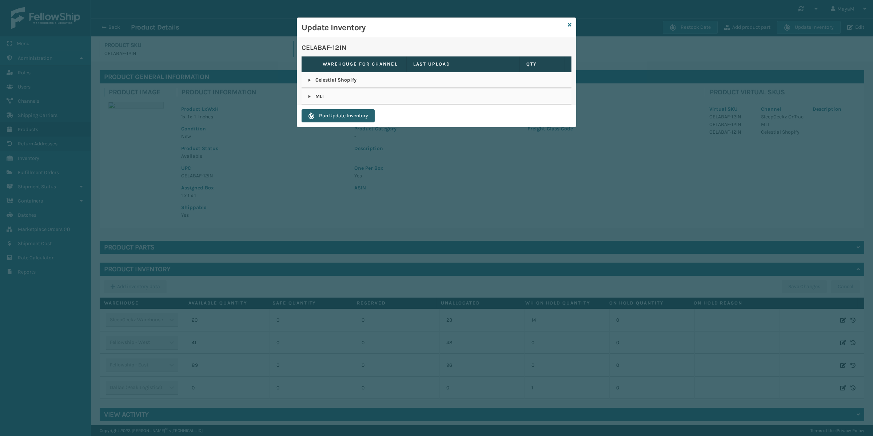
click at [341, 113] on button "Run Update Inventory" at bounding box center [338, 115] width 73 height 13
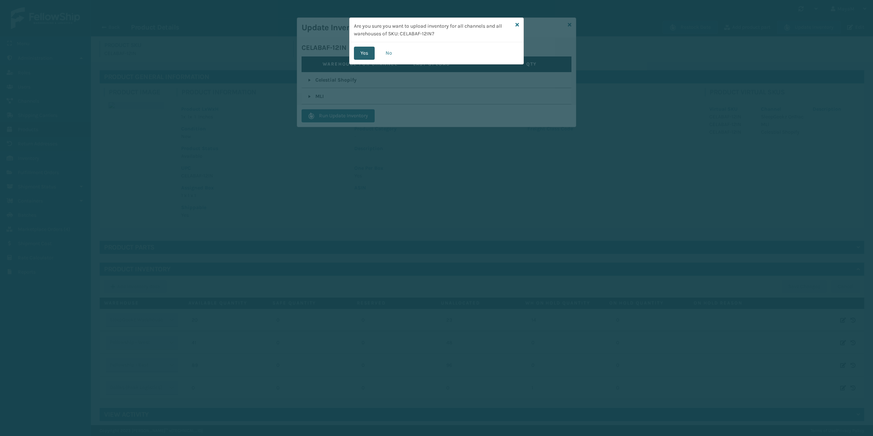
click at [365, 55] on button "Yes" at bounding box center [364, 53] width 21 height 13
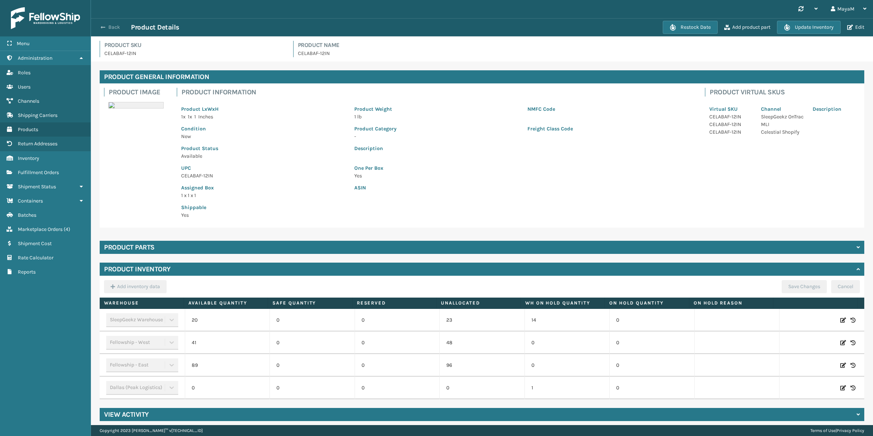
click at [111, 27] on button "Back" at bounding box center [114, 27] width 33 height 7
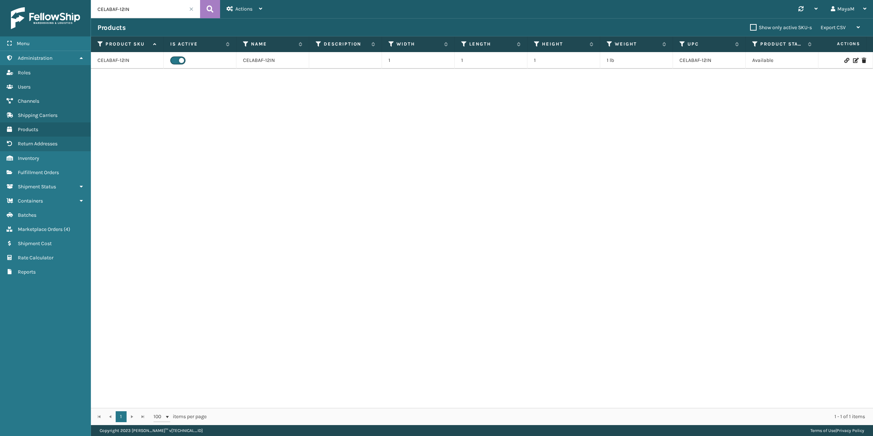
click at [150, 4] on input "CELABAF-12IN" at bounding box center [145, 9] width 109 height 18
type input "GEN-matt-12-F"
click at [625, 63] on icon at bounding box center [855, 63] width 4 height 5
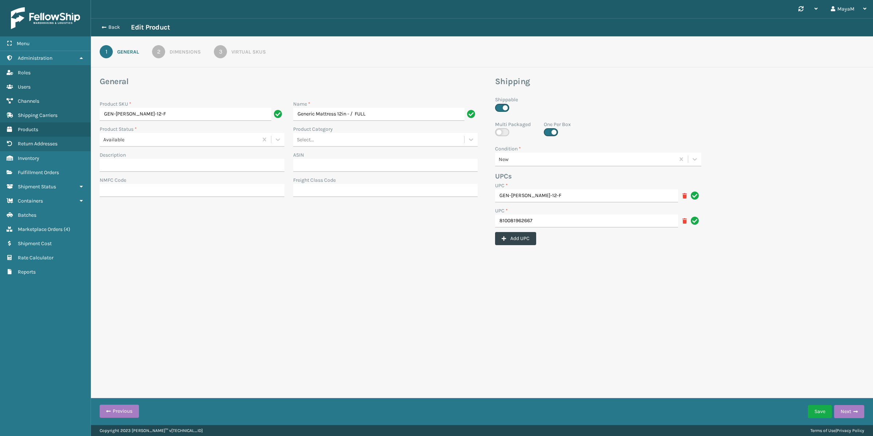
click at [194, 55] on div "Dimensions" at bounding box center [185, 52] width 31 height 8
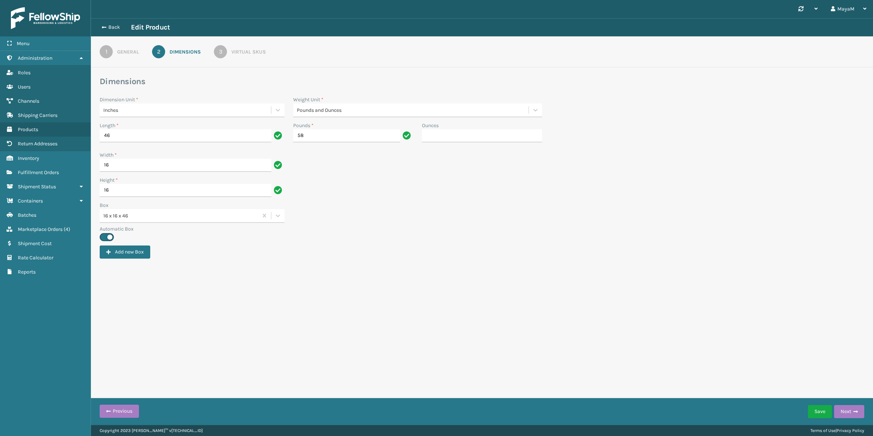
click at [237, 52] on div "Virtual SKUs" at bounding box center [248, 52] width 35 height 8
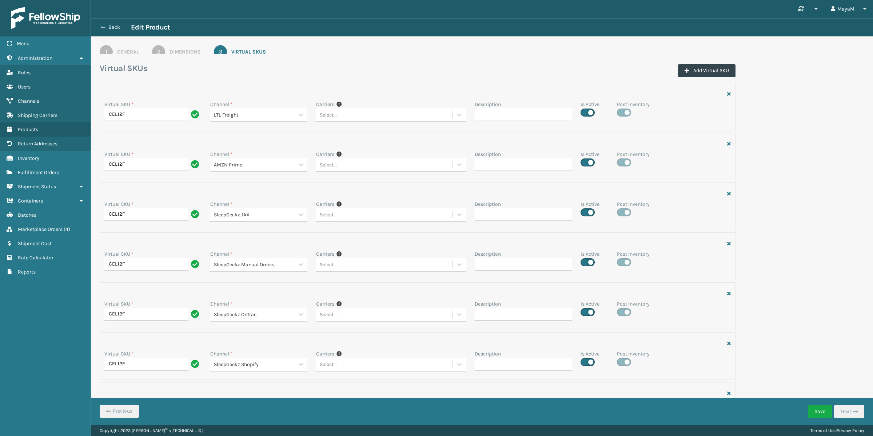
click at [105, 26] on button "Back" at bounding box center [114, 27] width 33 height 7
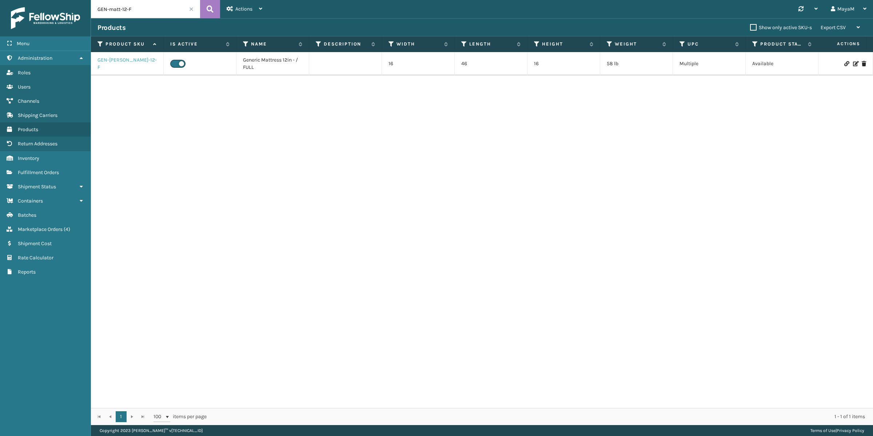
click at [128, 61] on link "GEN-[PERSON_NAME]-12-F" at bounding box center [127, 63] width 59 height 15
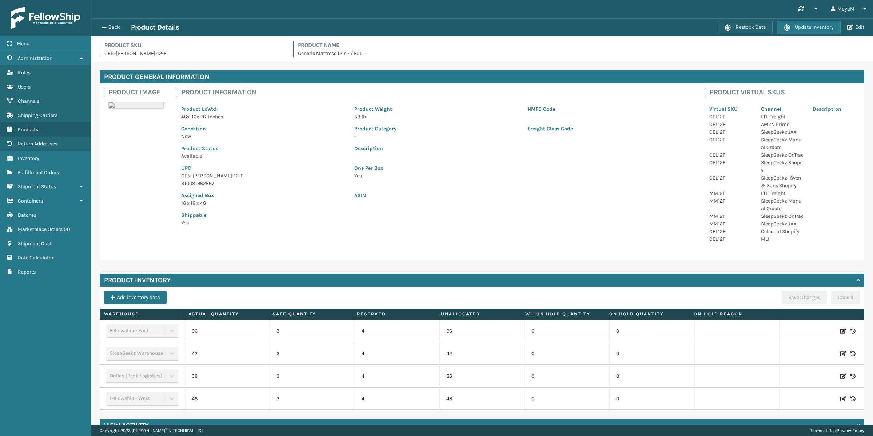
click at [625, 31] on button "Restock Date" at bounding box center [745, 27] width 55 height 13
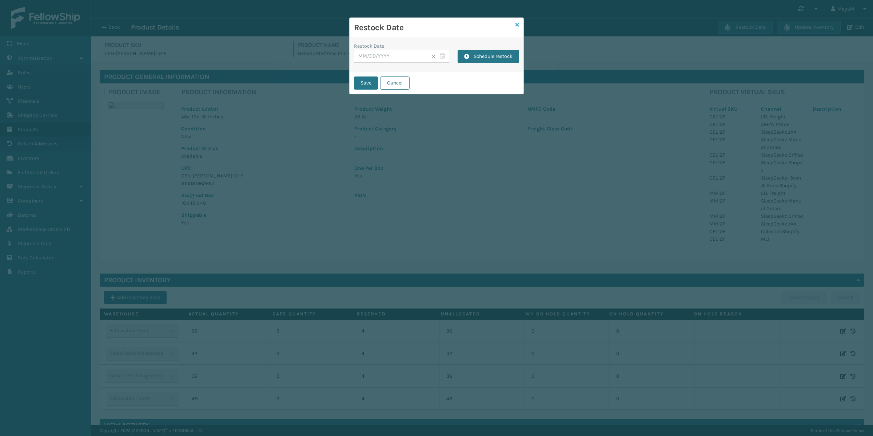
click at [517, 24] on icon at bounding box center [518, 24] width 4 height 5
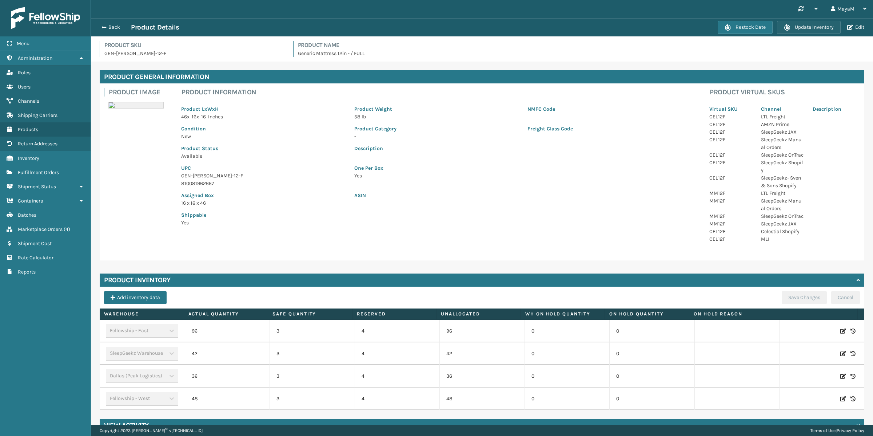
click at [625, 25] on button "Update Inventory" at bounding box center [809, 27] width 64 height 13
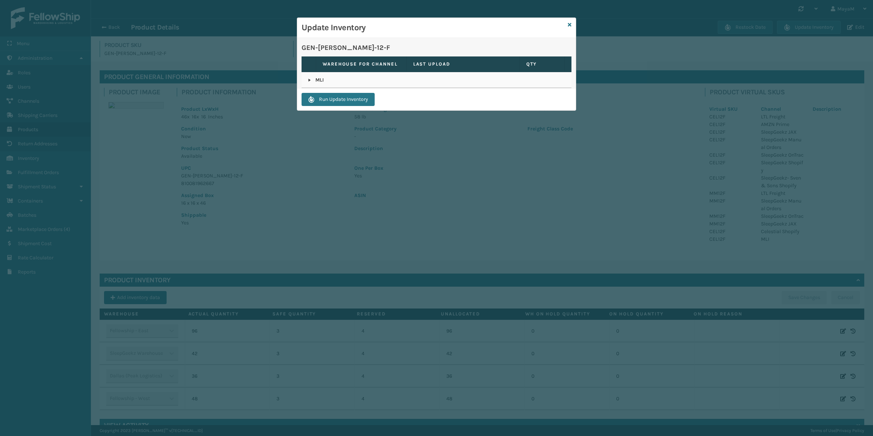
click at [316, 69] on th "Warehouse for channel" at bounding box center [361, 64] width 91 height 16
click at [313, 80] on p "MLI" at bounding box center [436, 79] width 257 height 7
click at [311, 80] on link at bounding box center [310, 80] width 6 height 6
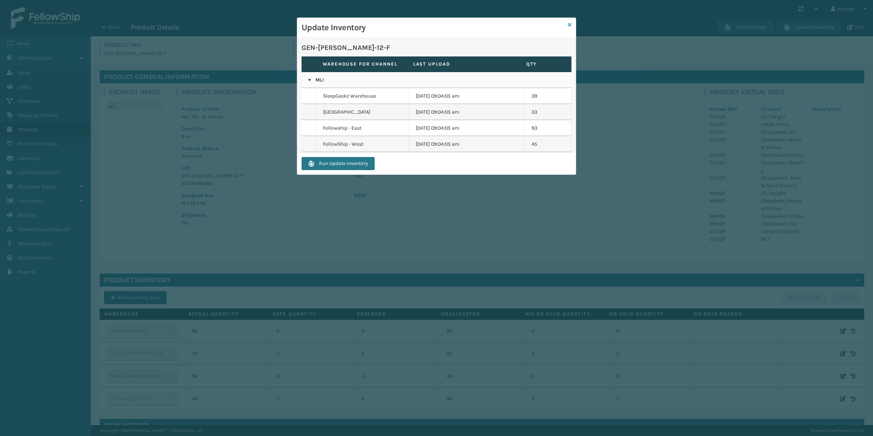
click at [569, 25] on icon at bounding box center [570, 24] width 4 height 5
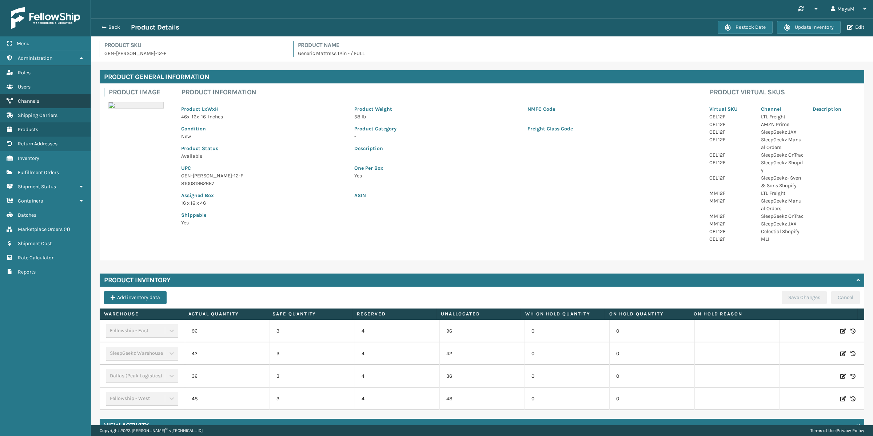
click at [38, 97] on link "Channels" at bounding box center [45, 101] width 91 height 14
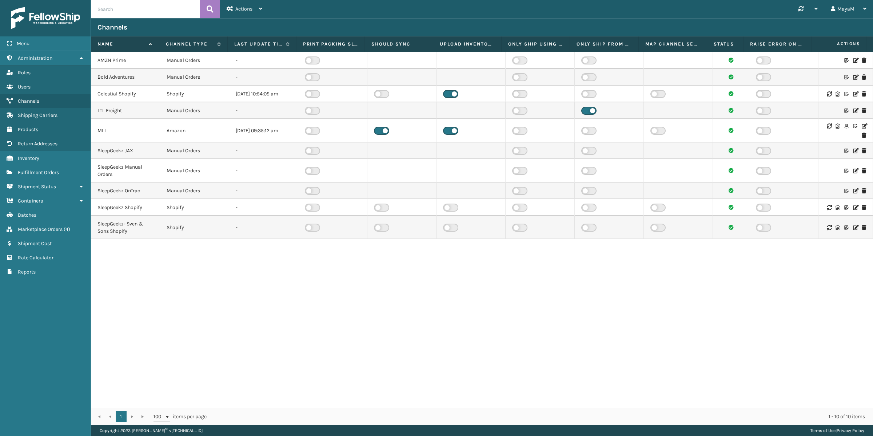
click at [625, 95] on icon at bounding box center [855, 93] width 4 height 5
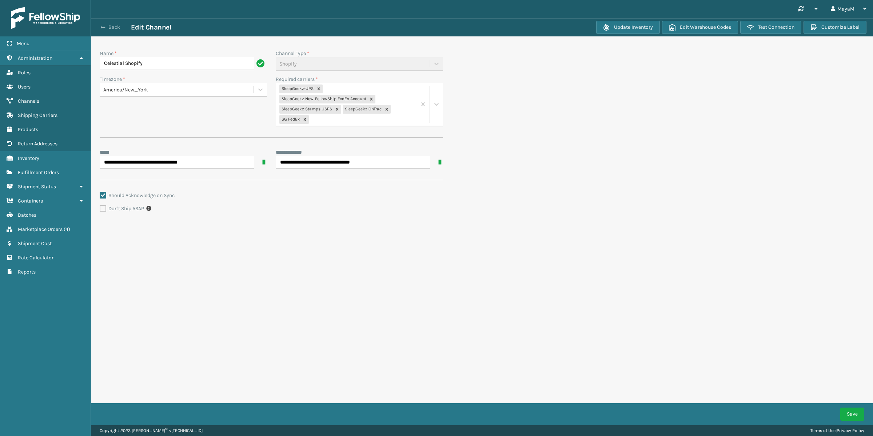
click at [112, 30] on button "Back" at bounding box center [114, 27] width 33 height 7
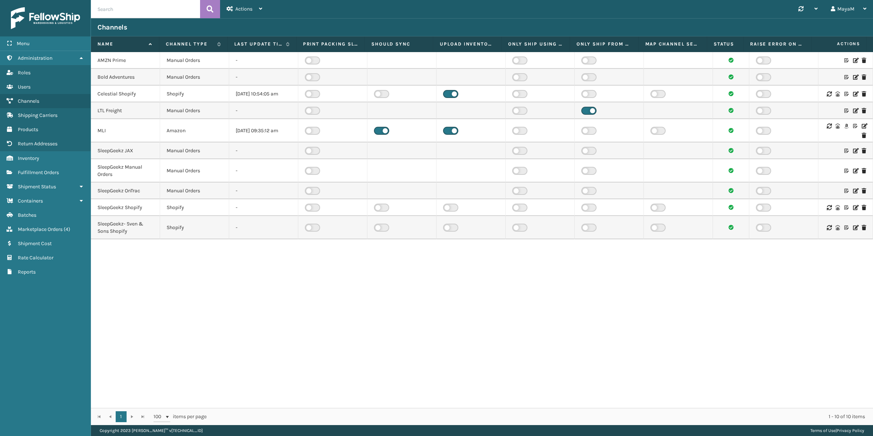
click at [625, 96] on icon at bounding box center [847, 93] width 4 height 5
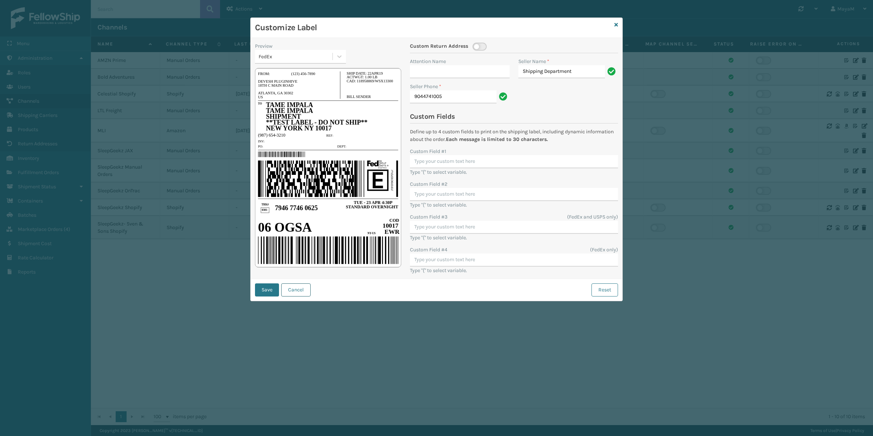
click at [297, 289] on button "Cancel" at bounding box center [295, 289] width 29 height 13
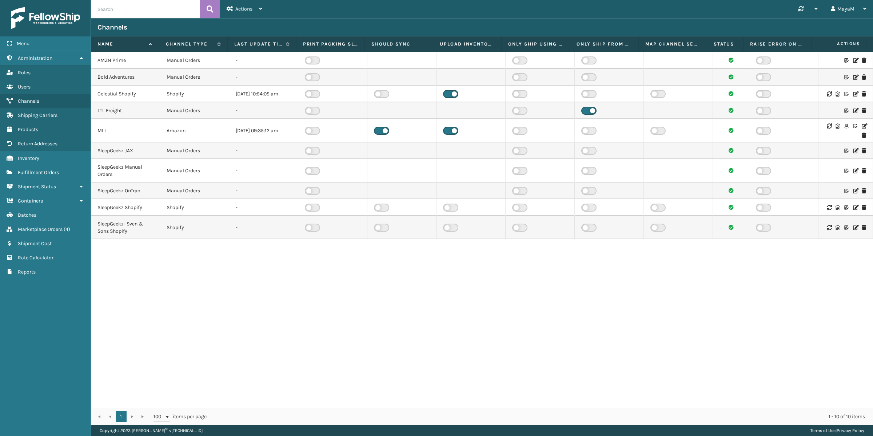
click at [122, 90] on td "Celestial Shopify" at bounding box center [125, 94] width 69 height 17
click at [39, 127] on link "Products" at bounding box center [45, 129] width 91 height 14
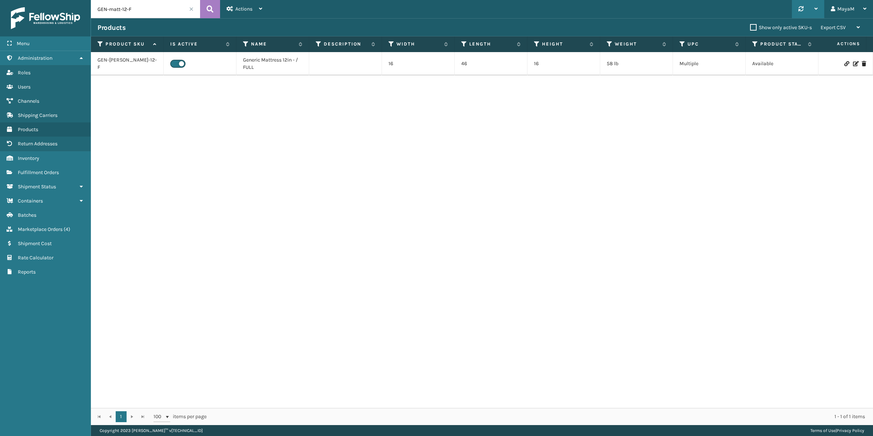
click at [625, 5] on div at bounding box center [808, 9] width 19 height 18
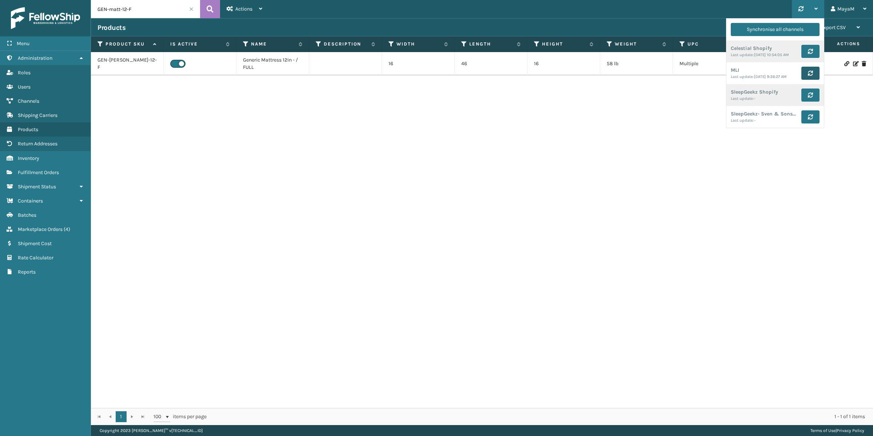
click at [625, 80] on button "submit" at bounding box center [811, 73] width 18 height 13
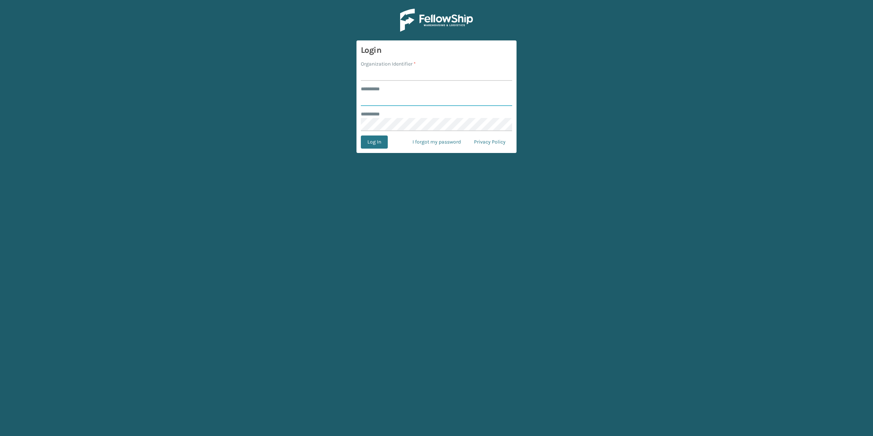
type input "*****"
click at [383, 76] on input "Organization Identifier *" at bounding box center [436, 74] width 151 height 13
type input "SleepGeekz"
click at [379, 146] on button "Log In" at bounding box center [374, 141] width 27 height 13
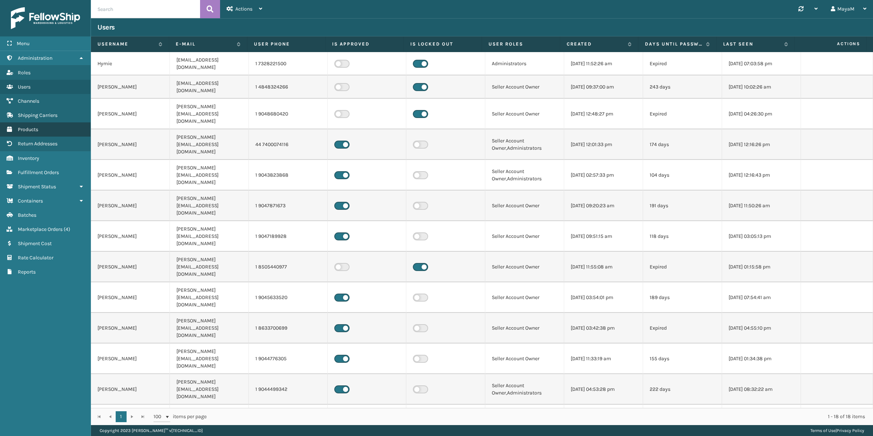
click at [28, 135] on link "Inventory Products" at bounding box center [45, 129] width 91 height 14
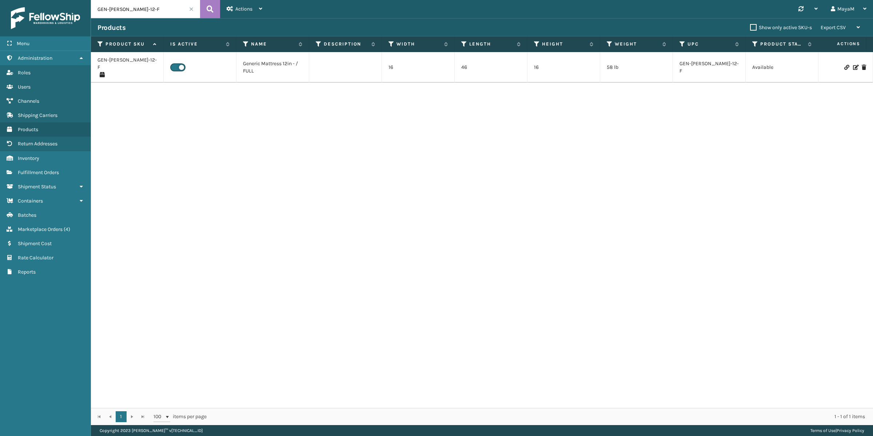
click at [137, 11] on input "GEN-[PERSON_NAME]-12-F" at bounding box center [145, 9] width 109 height 18
paste input "CEL12"
type input "CEL12F"
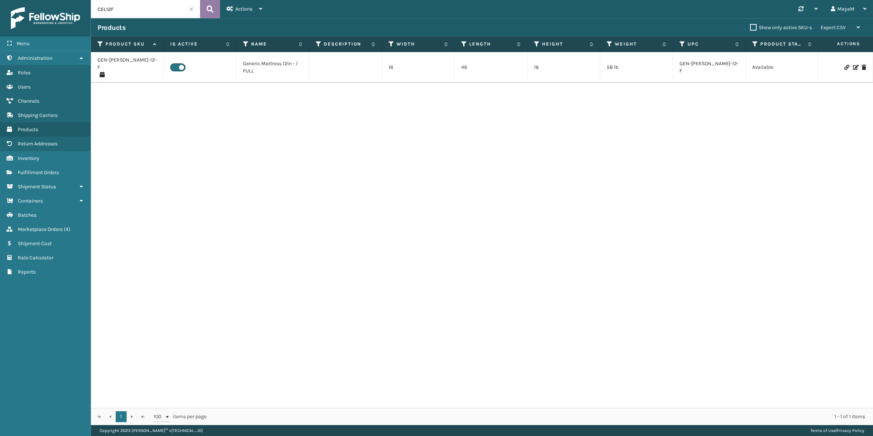
click at [208, 8] on icon at bounding box center [210, 9] width 7 height 11
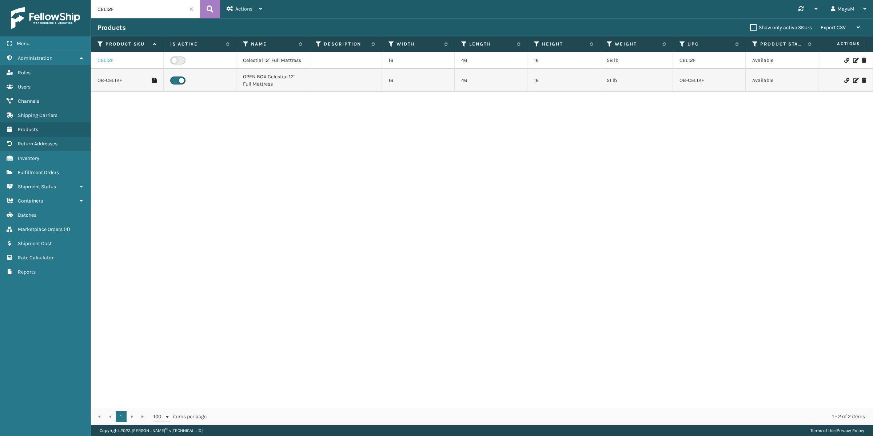
click at [109, 60] on link "CEL12F" at bounding box center [106, 60] width 16 height 7
